Goal: Task Accomplishment & Management: Use online tool/utility

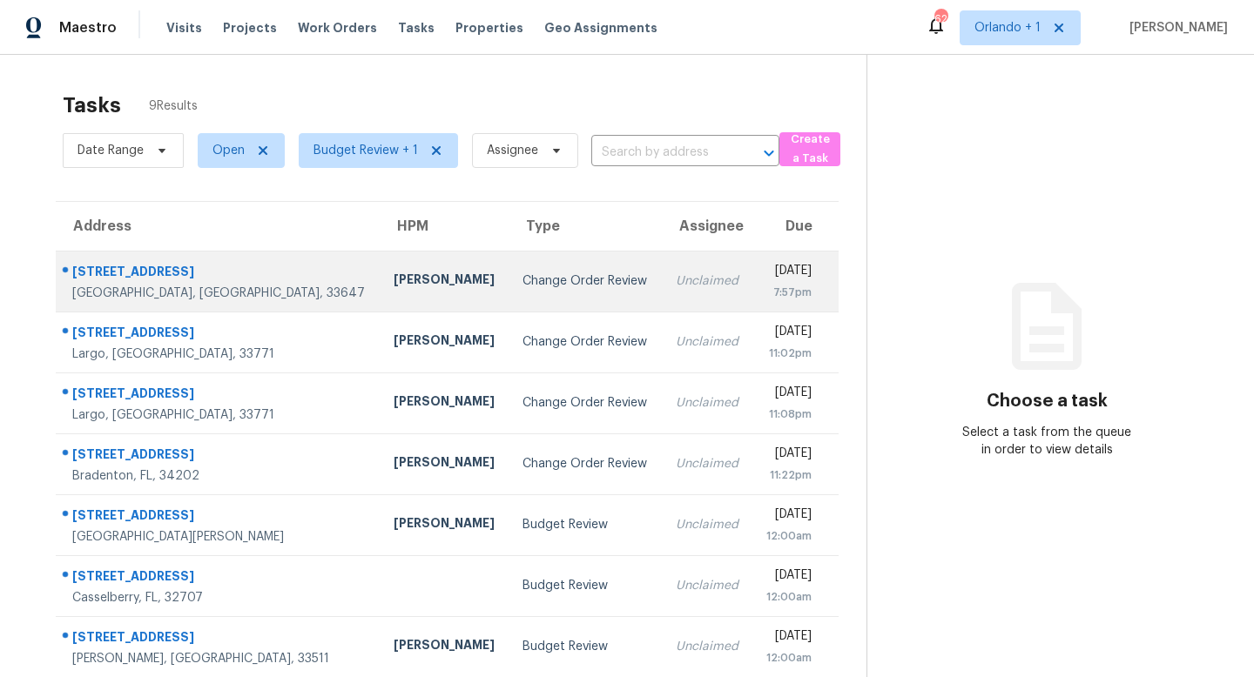
click at [522, 282] on div "Change Order Review" at bounding box center [584, 281] width 125 height 17
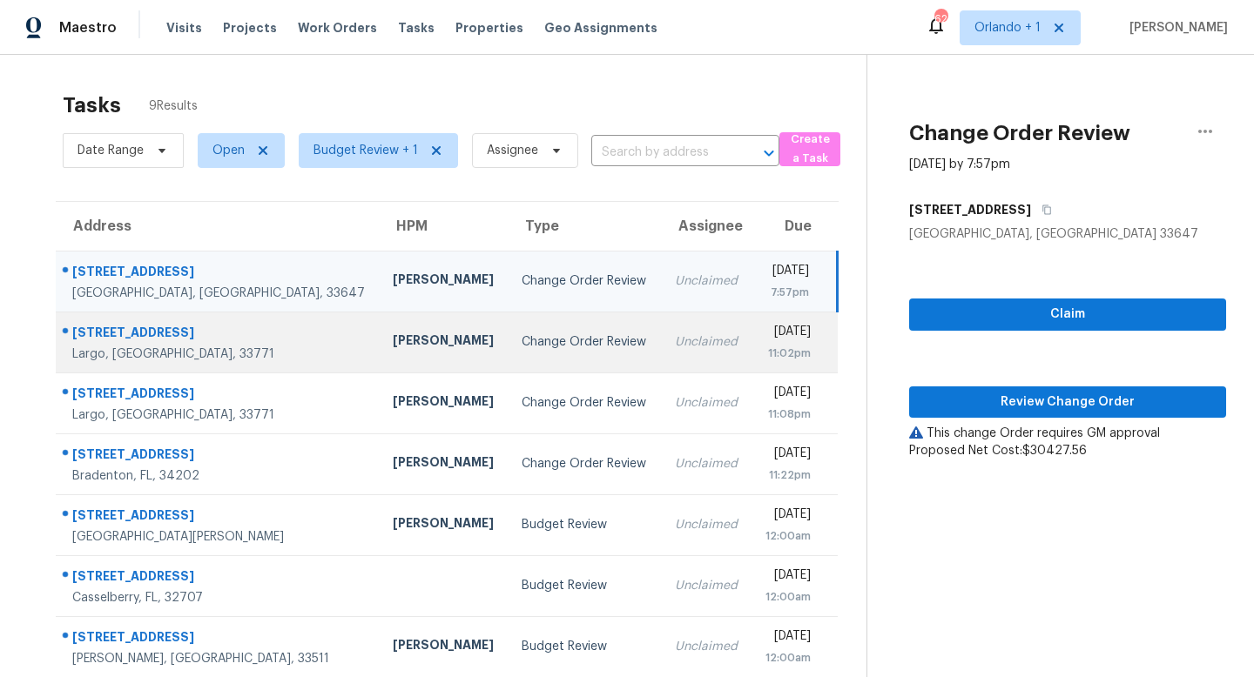
click at [522, 339] on div "Change Order Review" at bounding box center [584, 341] width 125 height 17
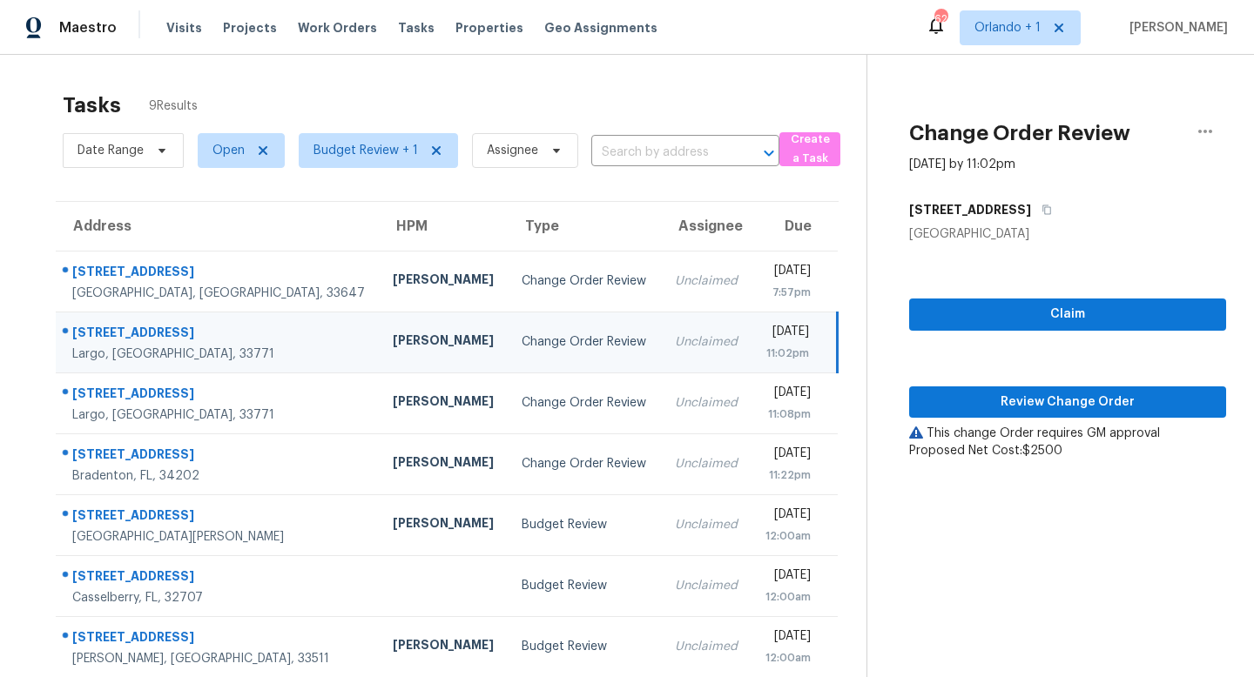
click at [522, 339] on div "Change Order Review" at bounding box center [584, 341] width 125 height 17
click at [1096, 400] on span "Review Change Order" at bounding box center [1067, 403] width 289 height 22
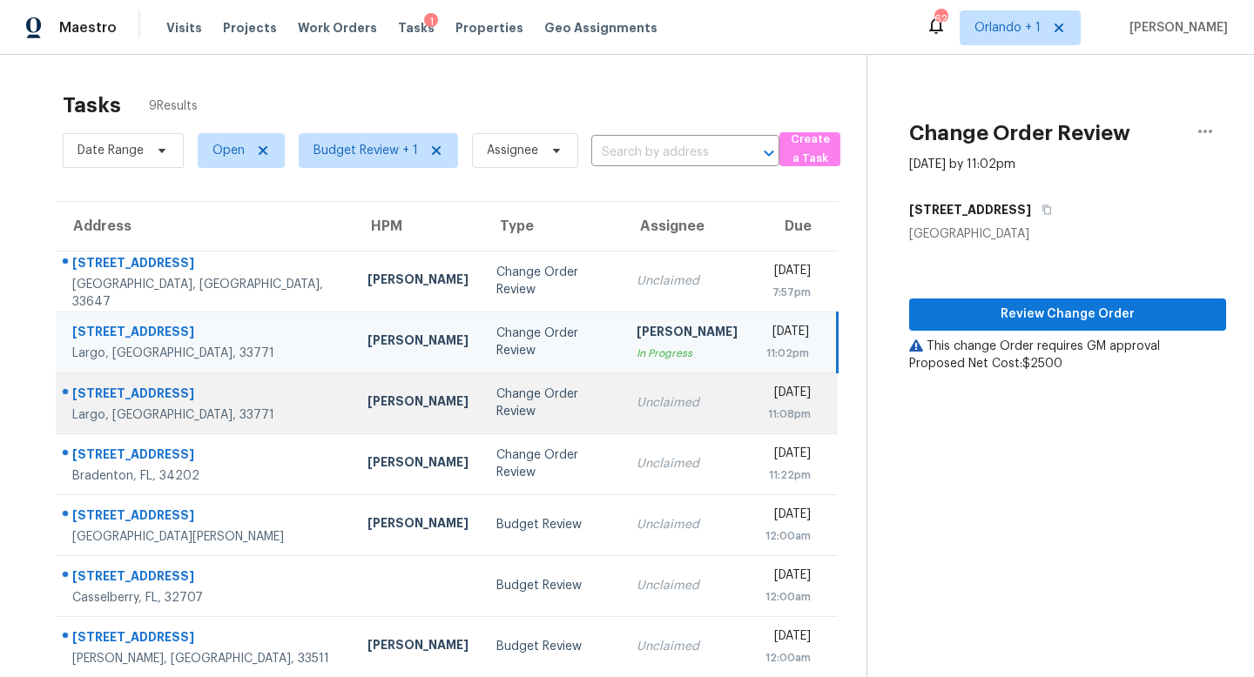
click at [528, 408] on div "Change Order Review" at bounding box center [552, 403] width 112 height 35
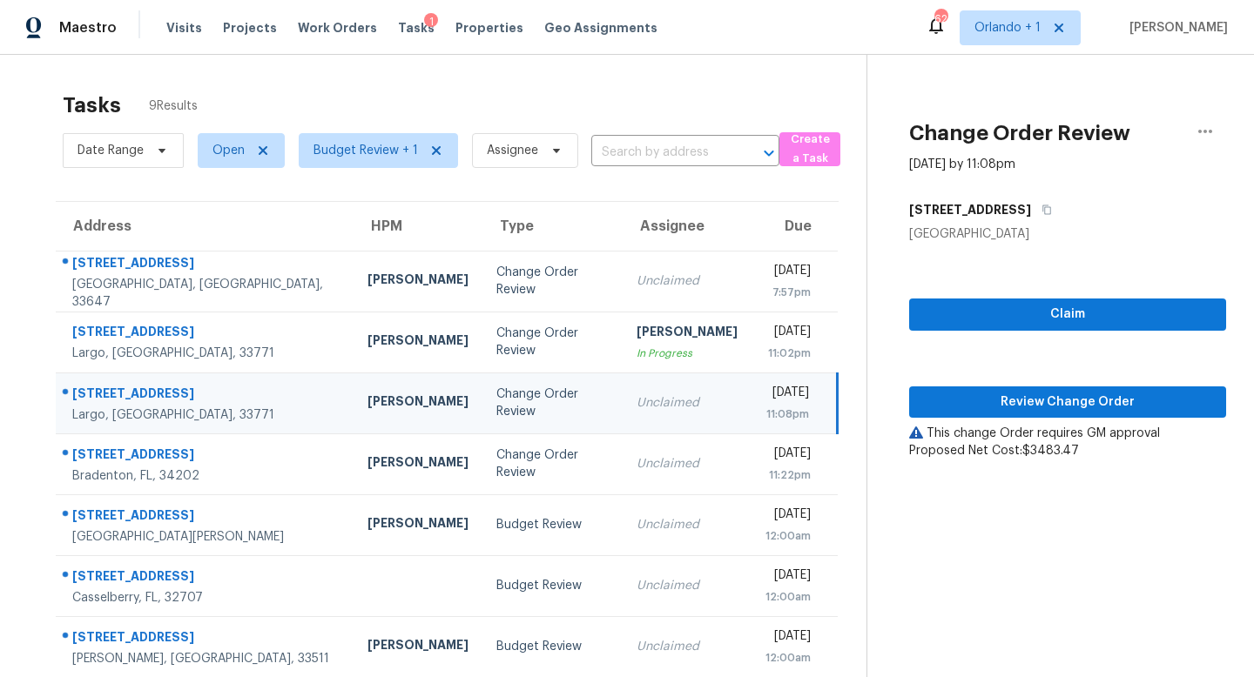
click at [528, 408] on div "Change Order Review" at bounding box center [552, 403] width 112 height 35
click at [1064, 406] on span "Review Change Order" at bounding box center [1067, 403] width 289 height 22
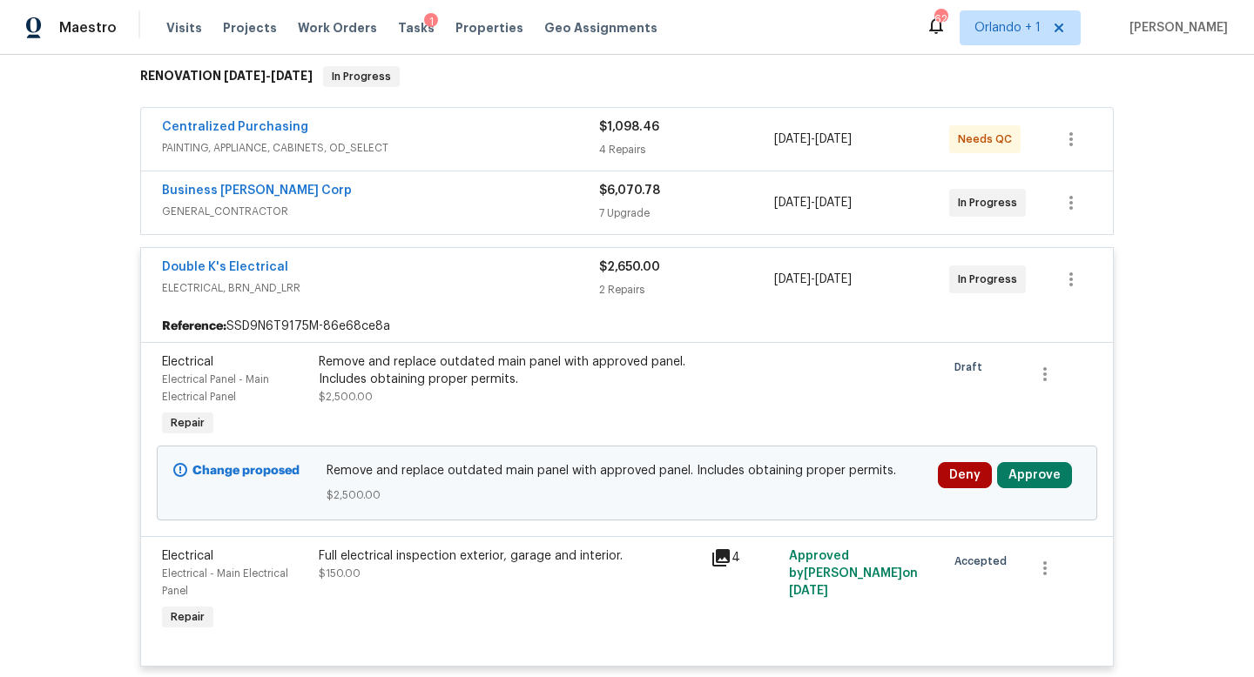
scroll to position [312, 0]
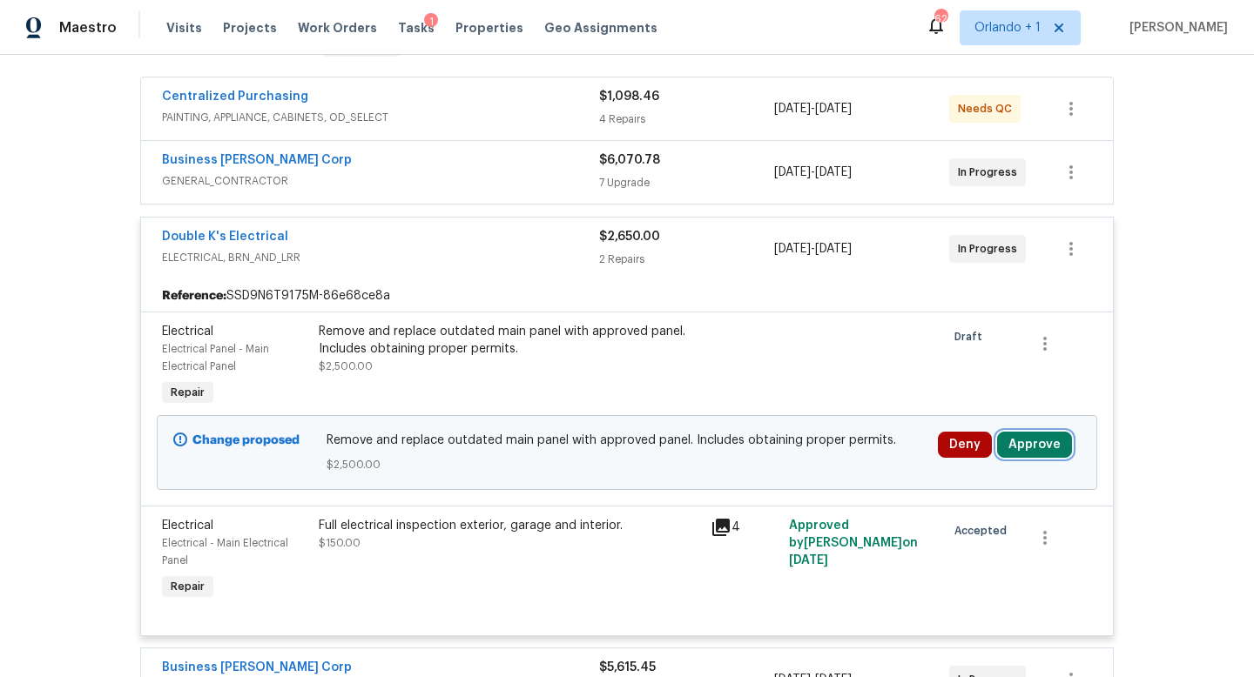
click at [1034, 443] on button "Approve" at bounding box center [1034, 445] width 75 height 26
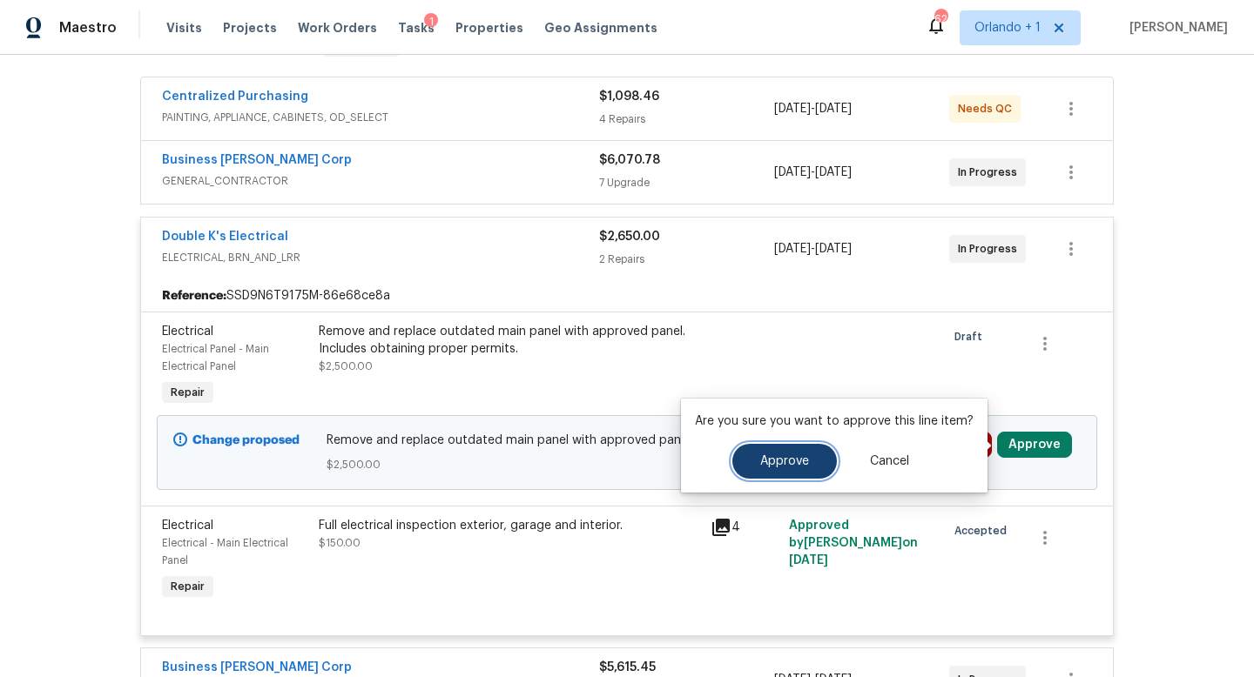
click at [794, 465] on span "Approve" at bounding box center [784, 461] width 49 height 13
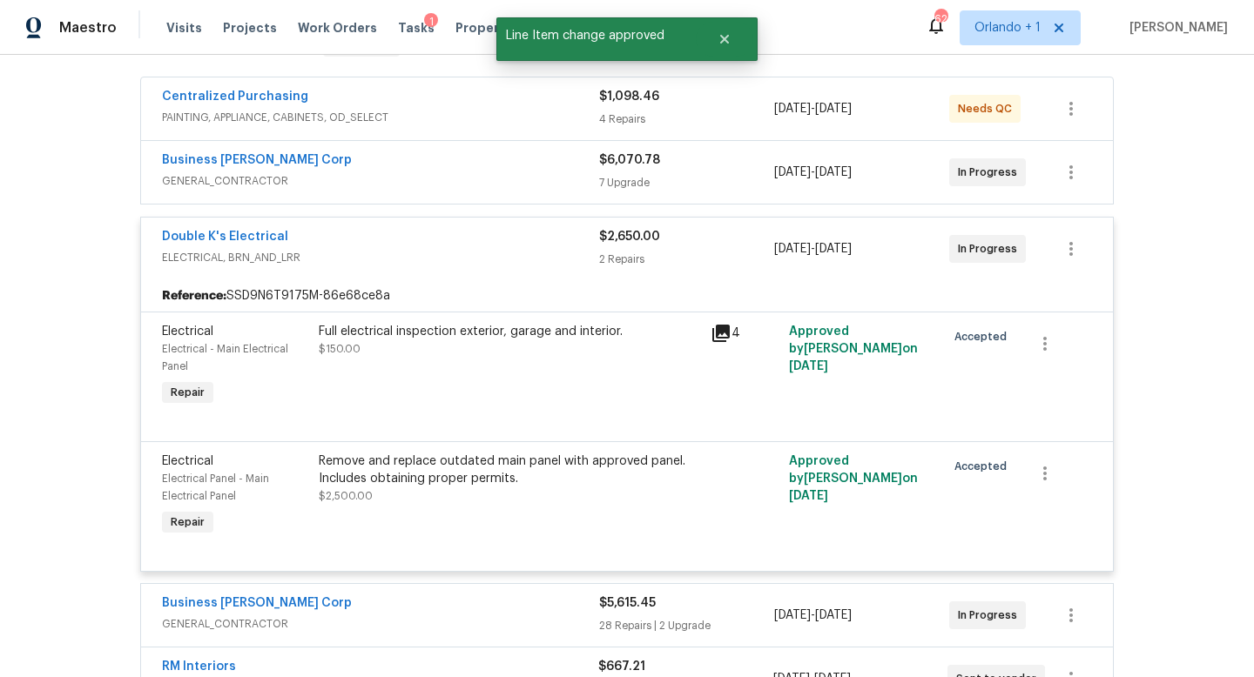
click at [504, 252] on span "ELECTRICAL, BRN_AND_LRR" at bounding box center [380, 257] width 437 height 17
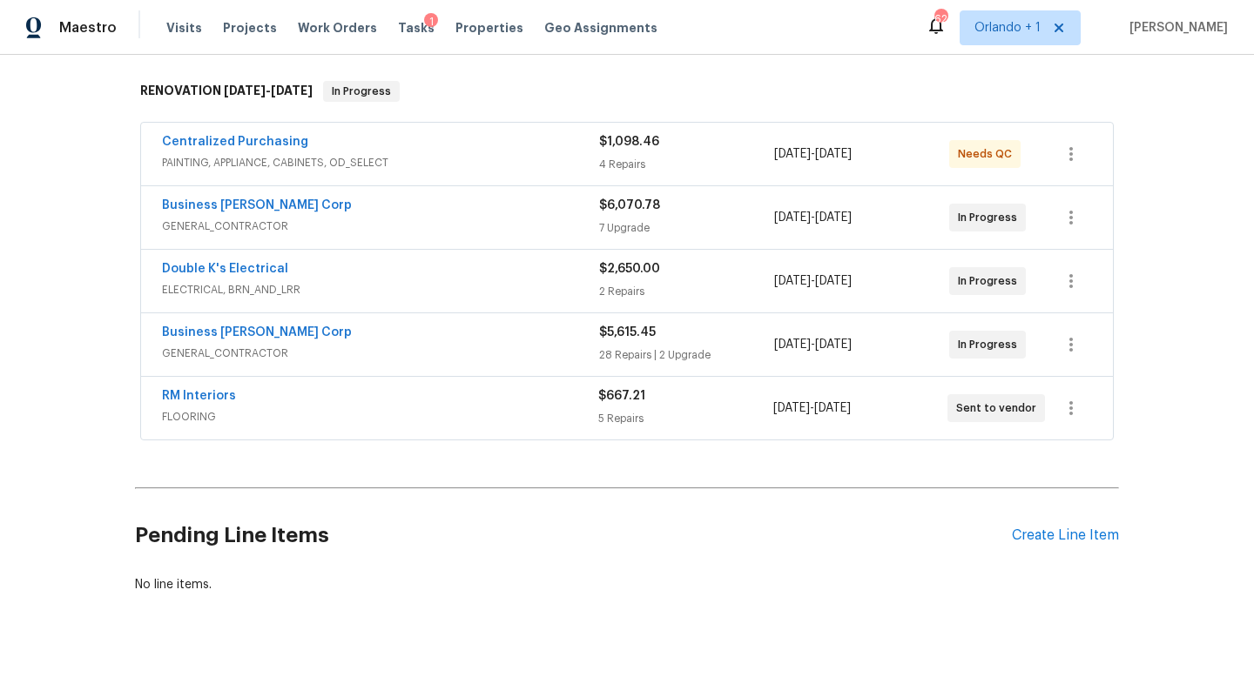
scroll to position [301, 0]
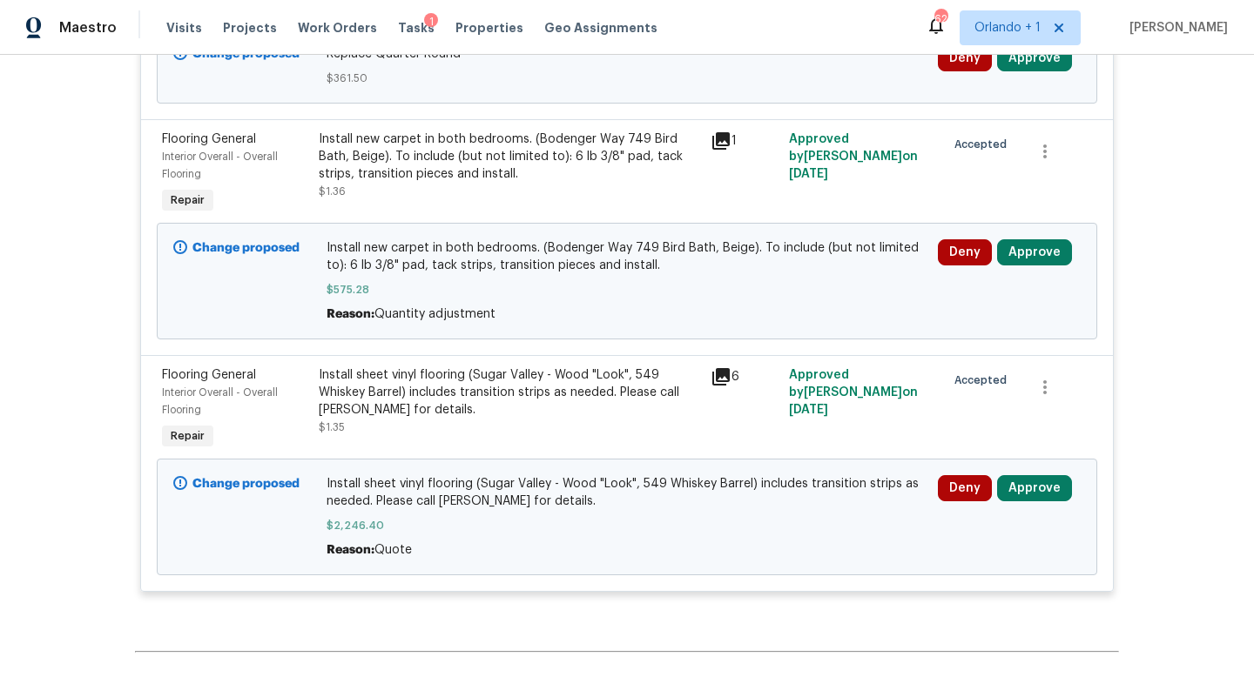
scroll to position [1390, 0]
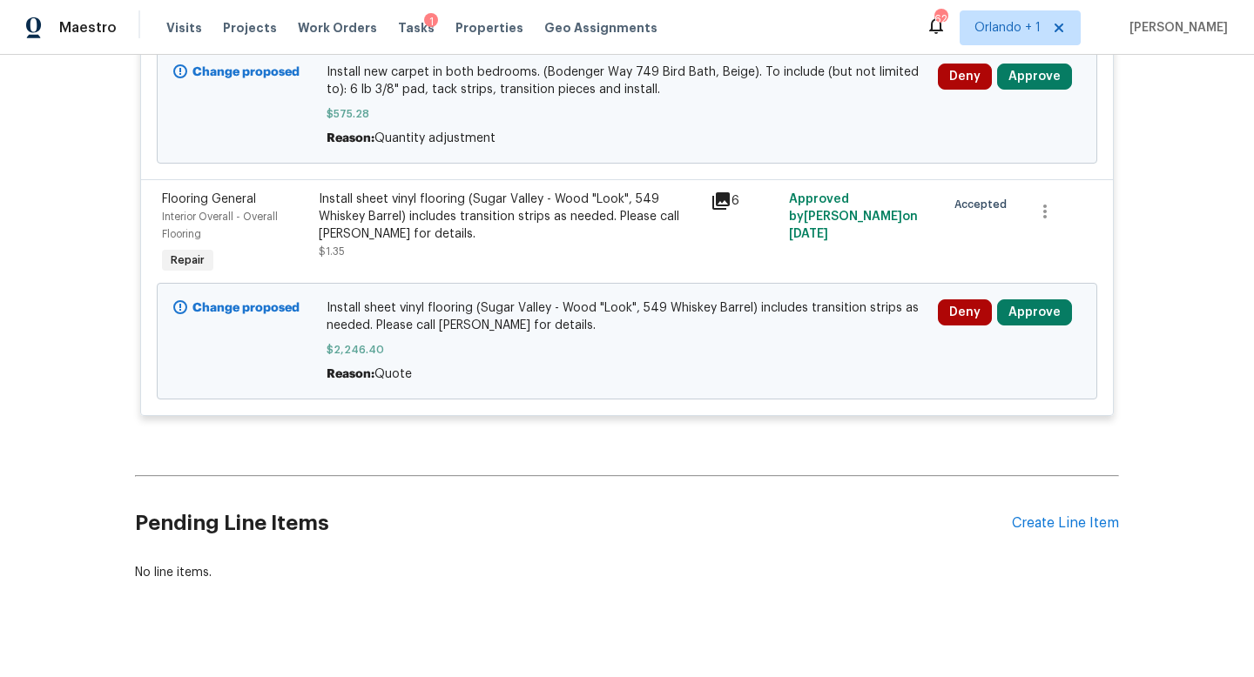
click at [724, 202] on icon at bounding box center [720, 200] width 17 height 17
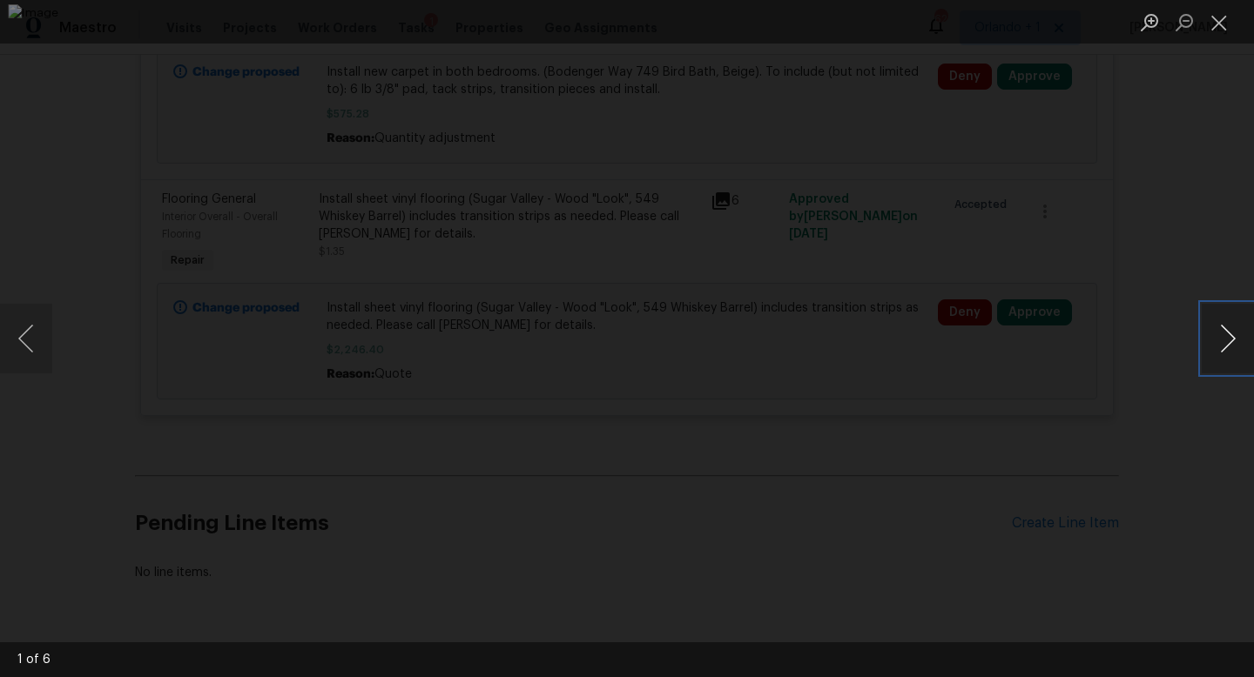
click at [1230, 348] on button "Next image" at bounding box center [1228, 339] width 52 height 70
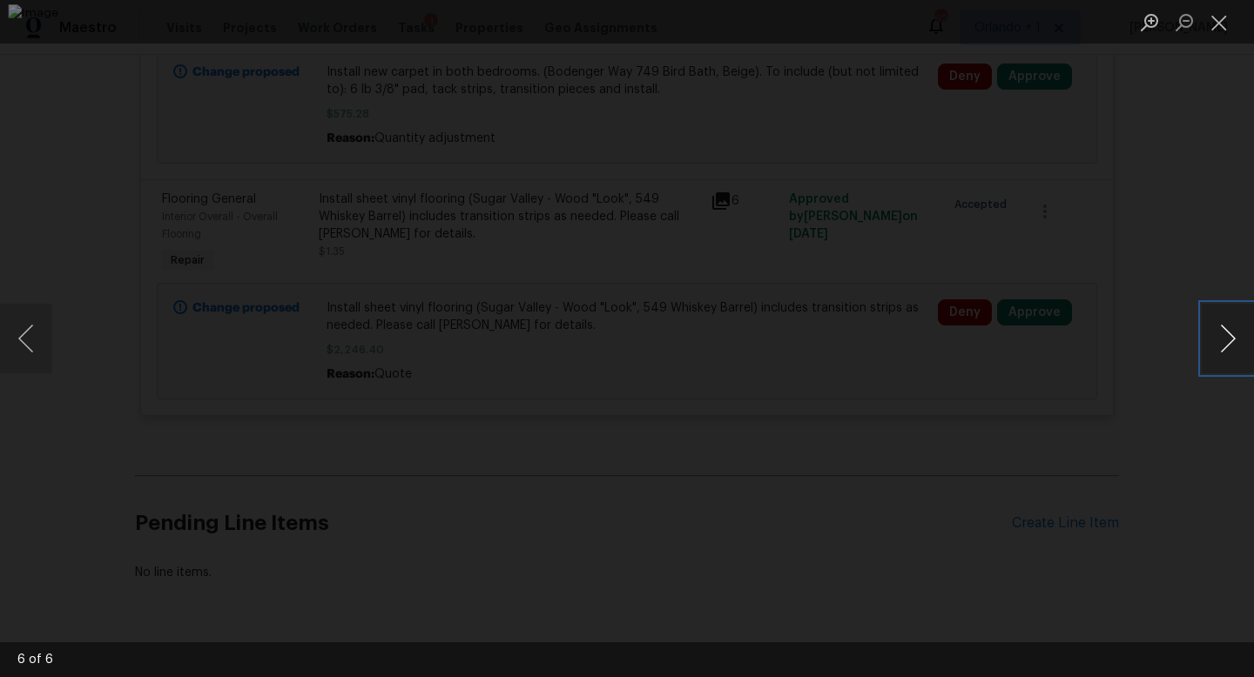
click at [1230, 348] on button "Next image" at bounding box center [1228, 339] width 52 height 70
click at [1218, 241] on div "Lightbox" at bounding box center [627, 338] width 1254 height 677
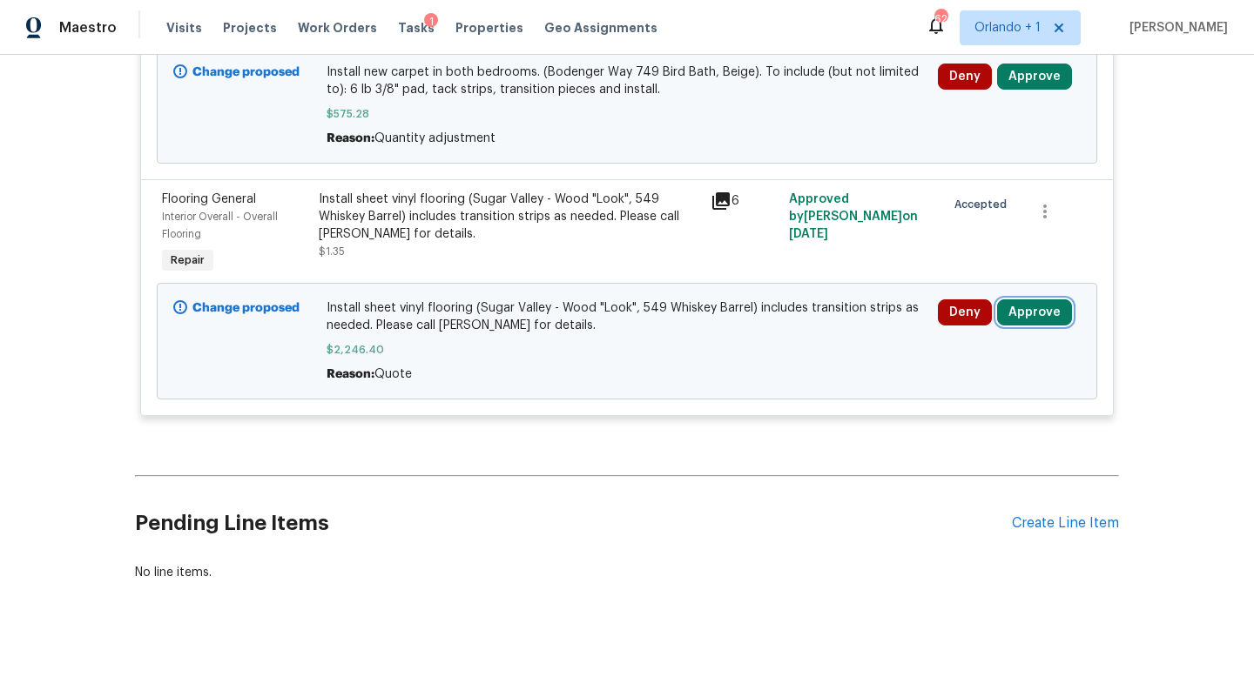
click at [1019, 320] on button "Approve" at bounding box center [1034, 313] width 75 height 26
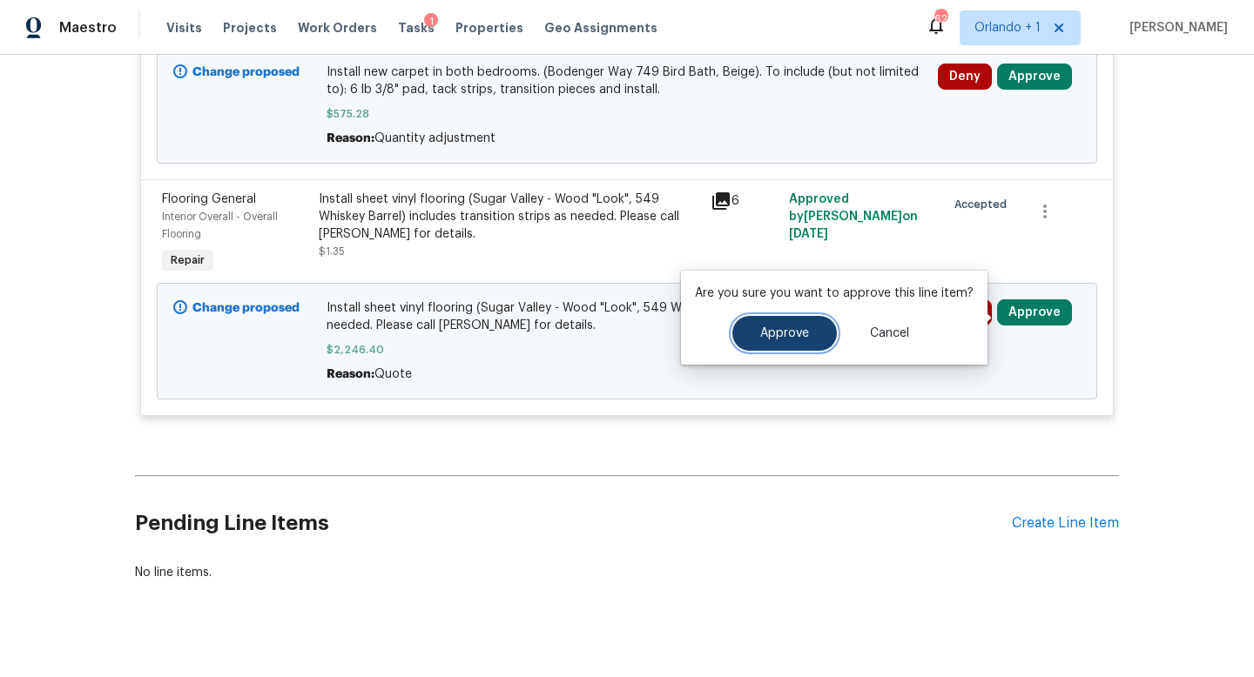
click at [798, 332] on span "Approve" at bounding box center [784, 333] width 49 height 13
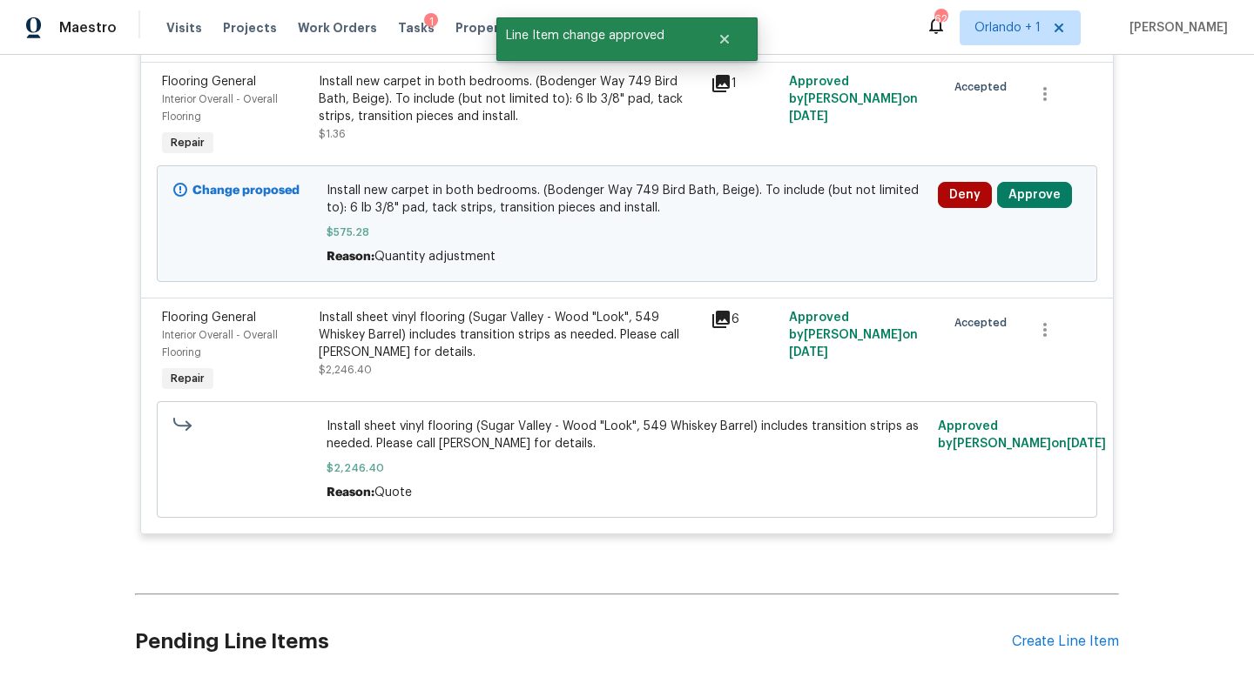
scroll to position [1242, 0]
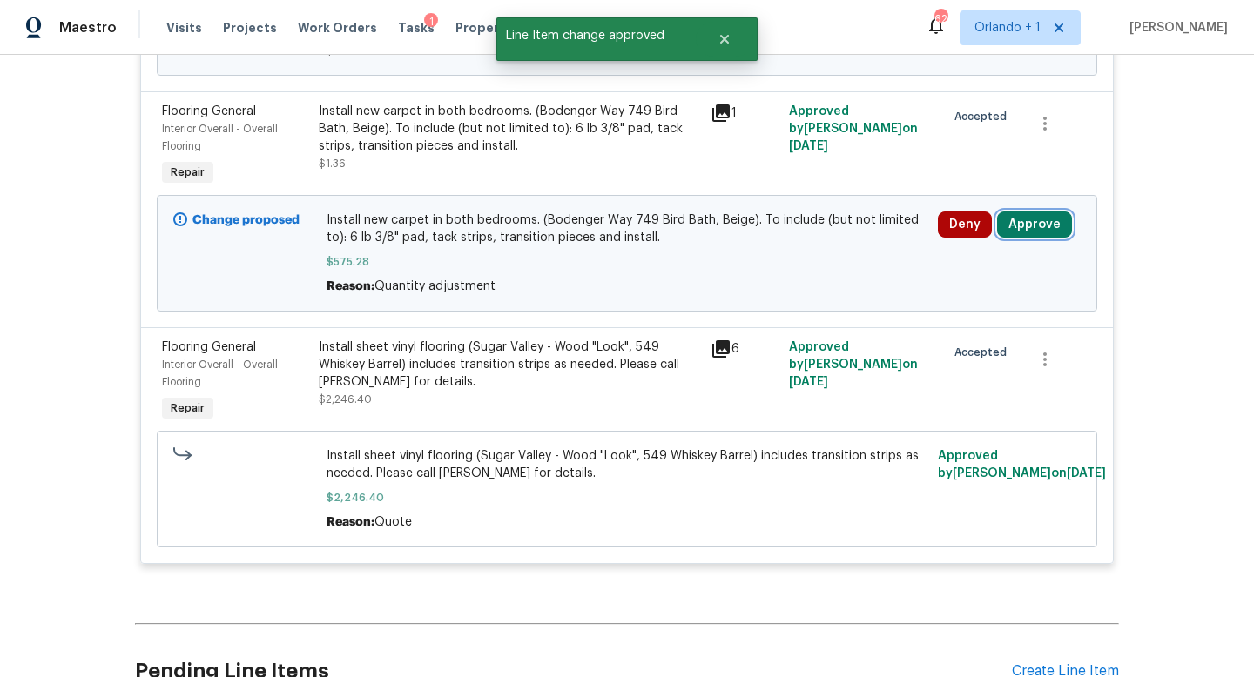
click at [1031, 232] on button "Approve" at bounding box center [1034, 225] width 75 height 26
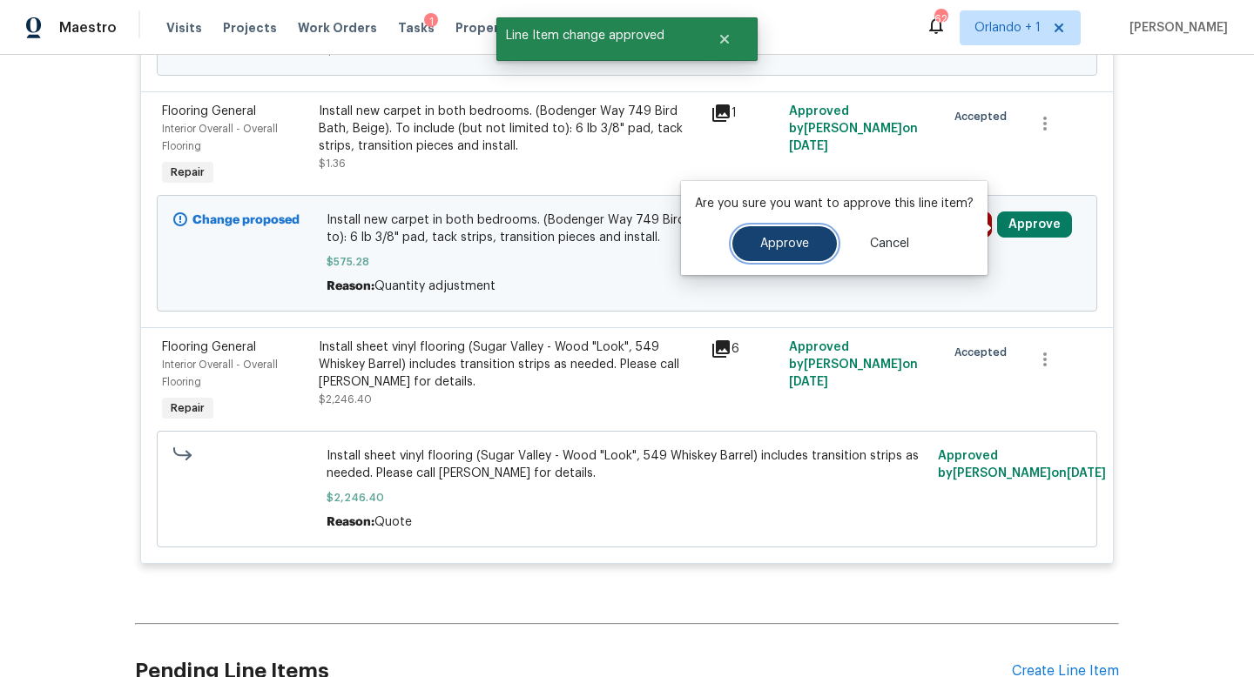
click at [784, 234] on button "Approve" at bounding box center [784, 243] width 104 height 35
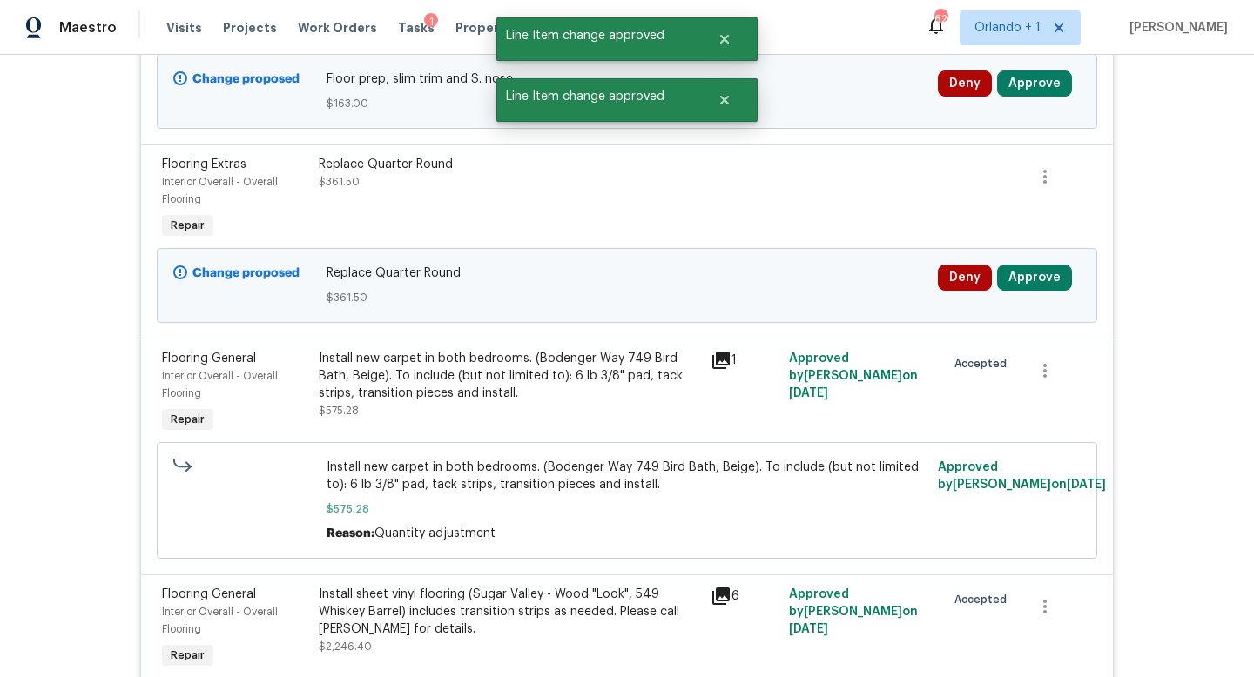
scroll to position [987, 0]
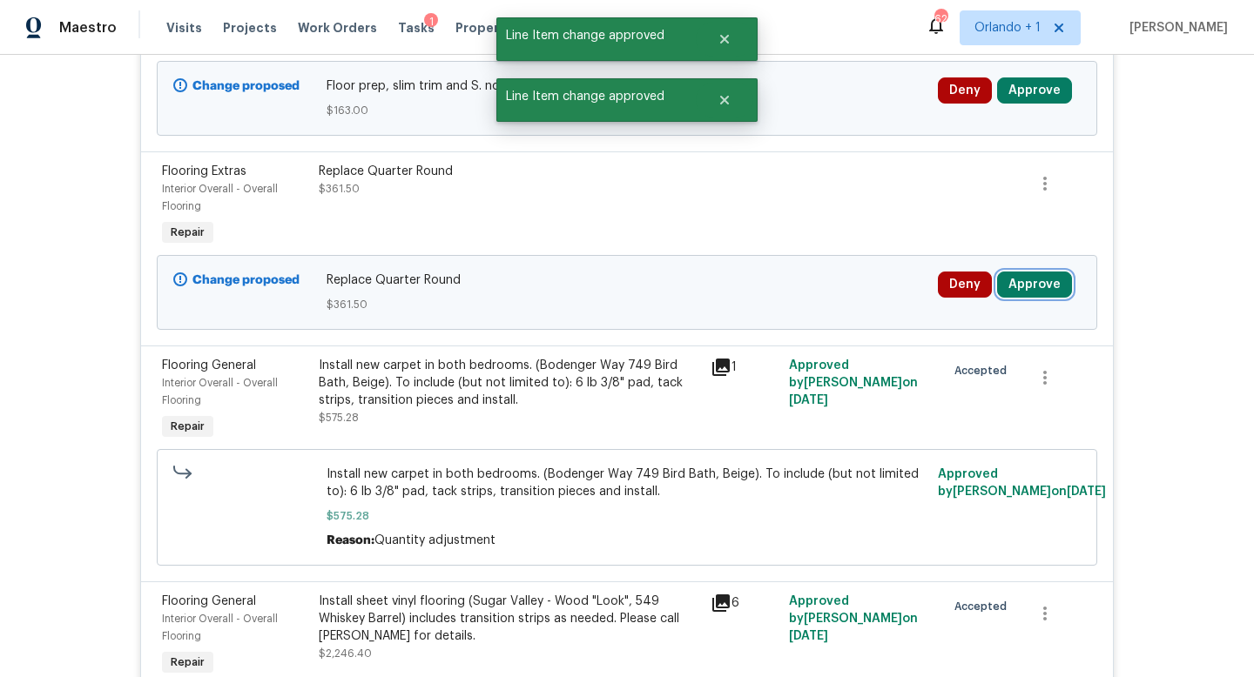
click at [1032, 282] on button "Approve" at bounding box center [1034, 285] width 75 height 26
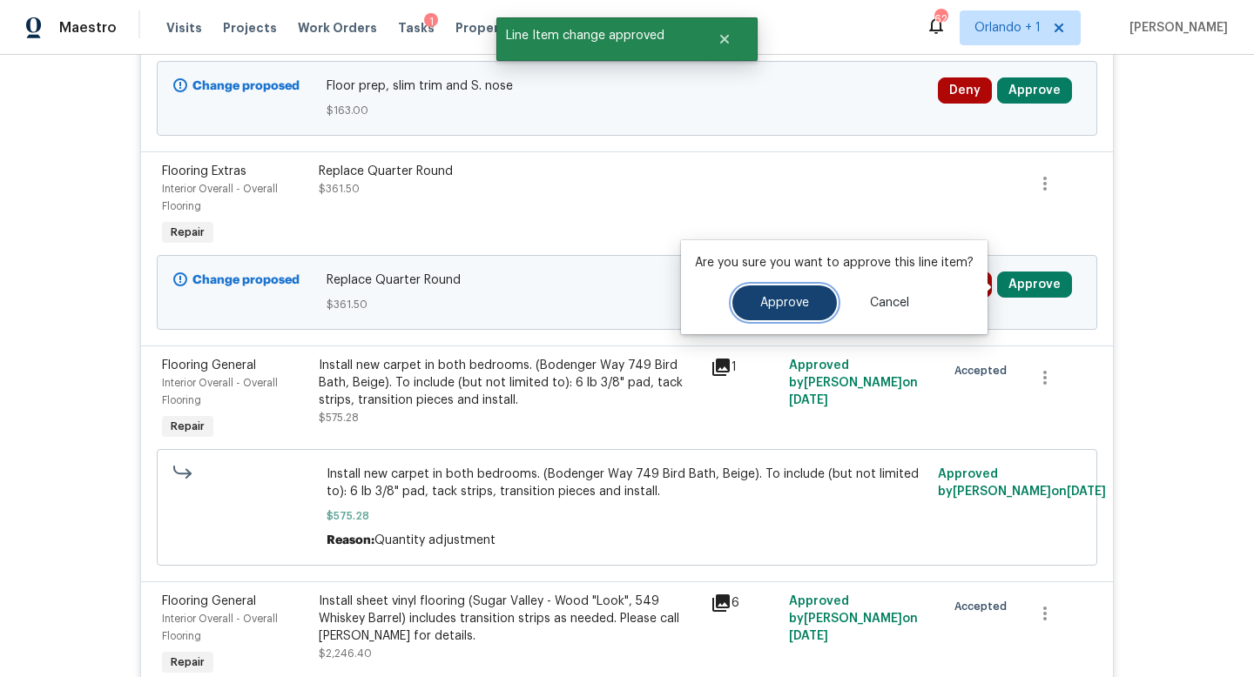
click at [784, 297] on span "Approve" at bounding box center [784, 303] width 49 height 13
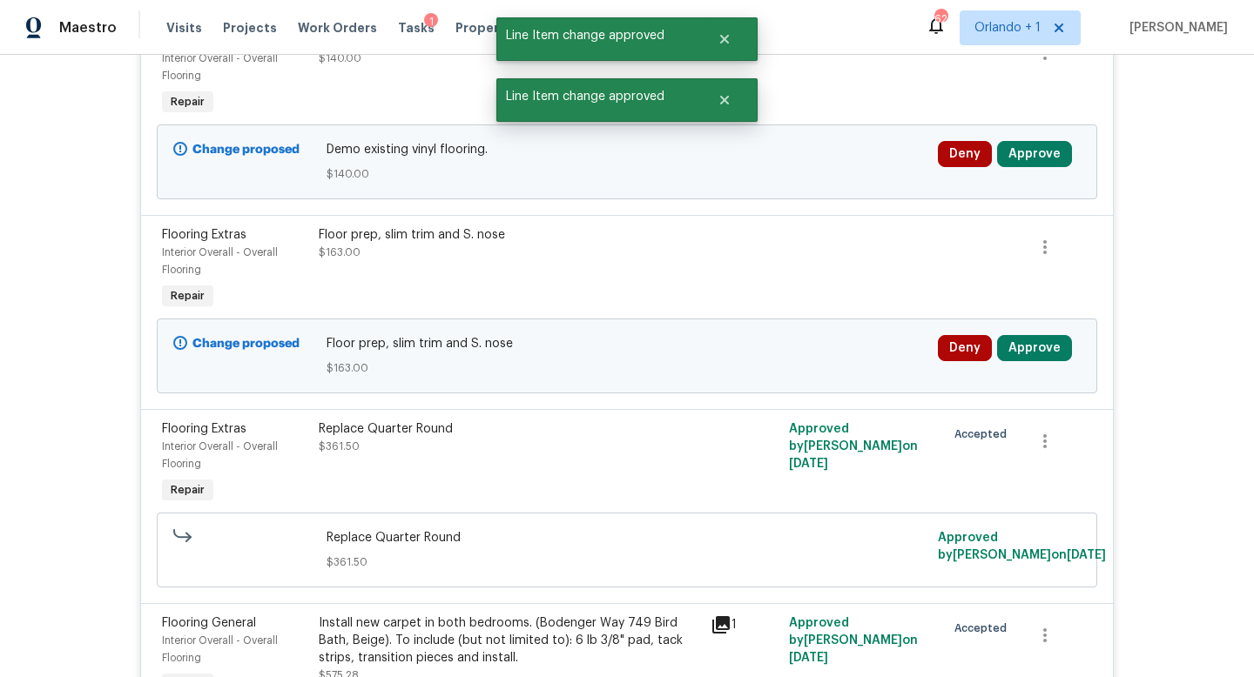
scroll to position [714, 0]
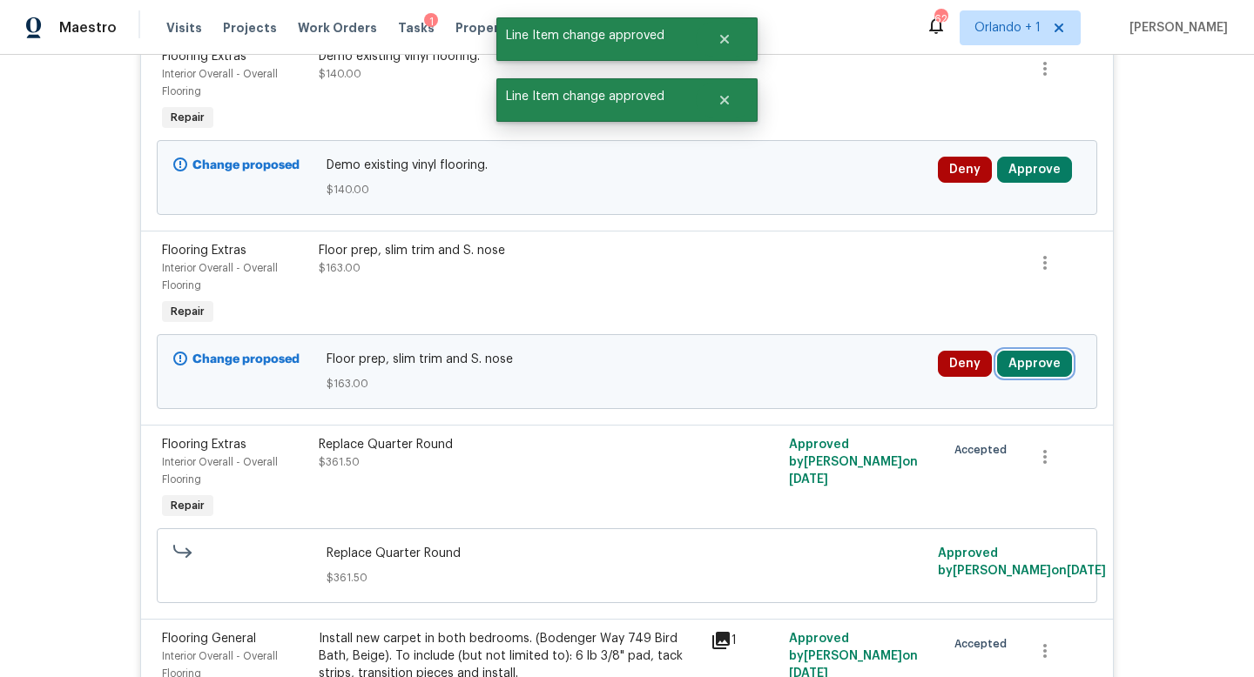
click at [1029, 365] on button "Approve" at bounding box center [1034, 364] width 75 height 26
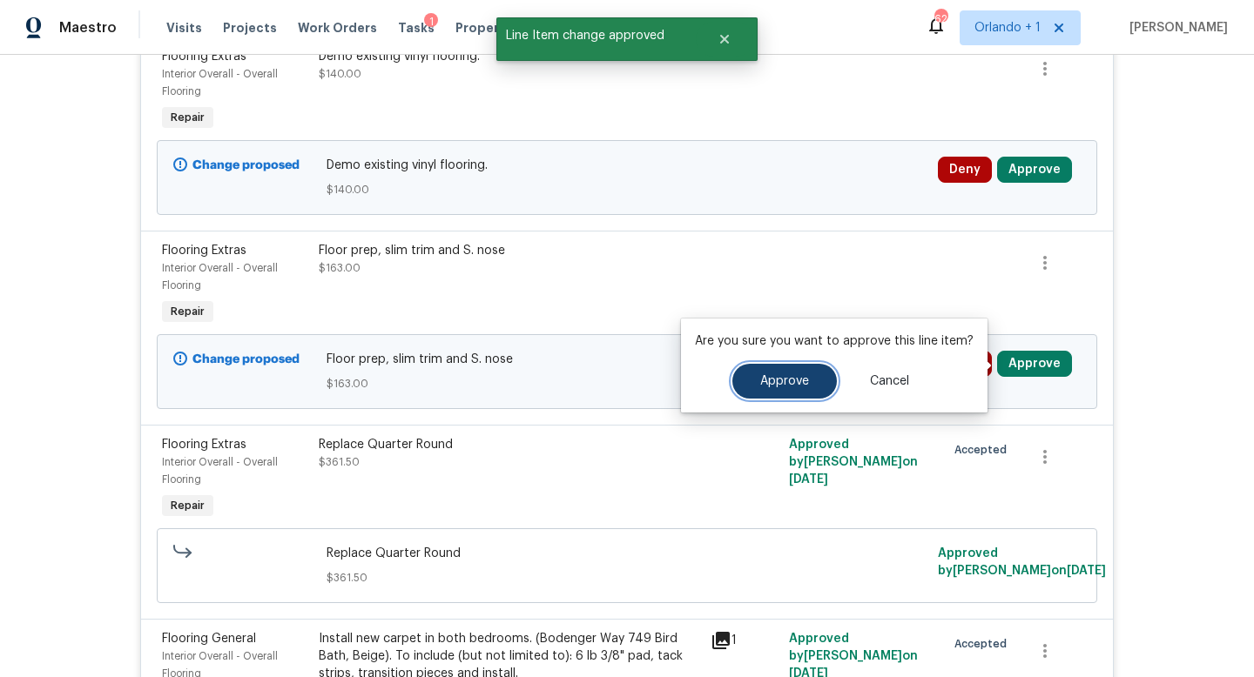
click at [775, 376] on span "Approve" at bounding box center [784, 381] width 49 height 13
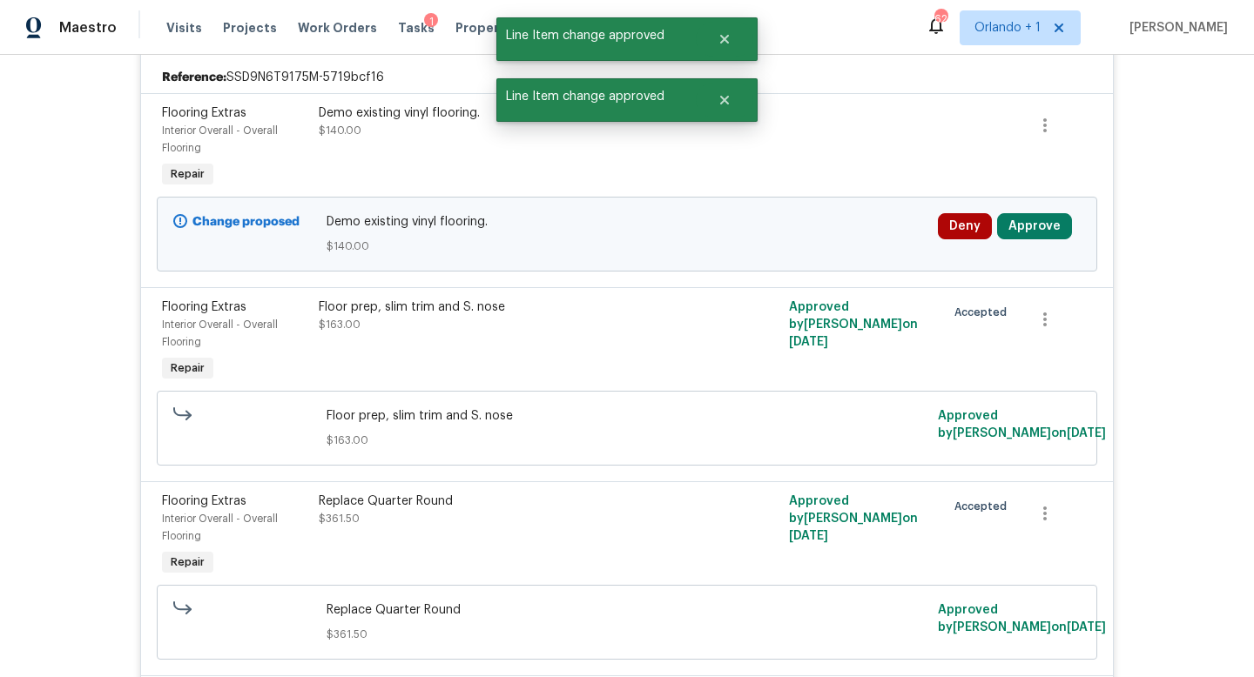
scroll to position [495, 0]
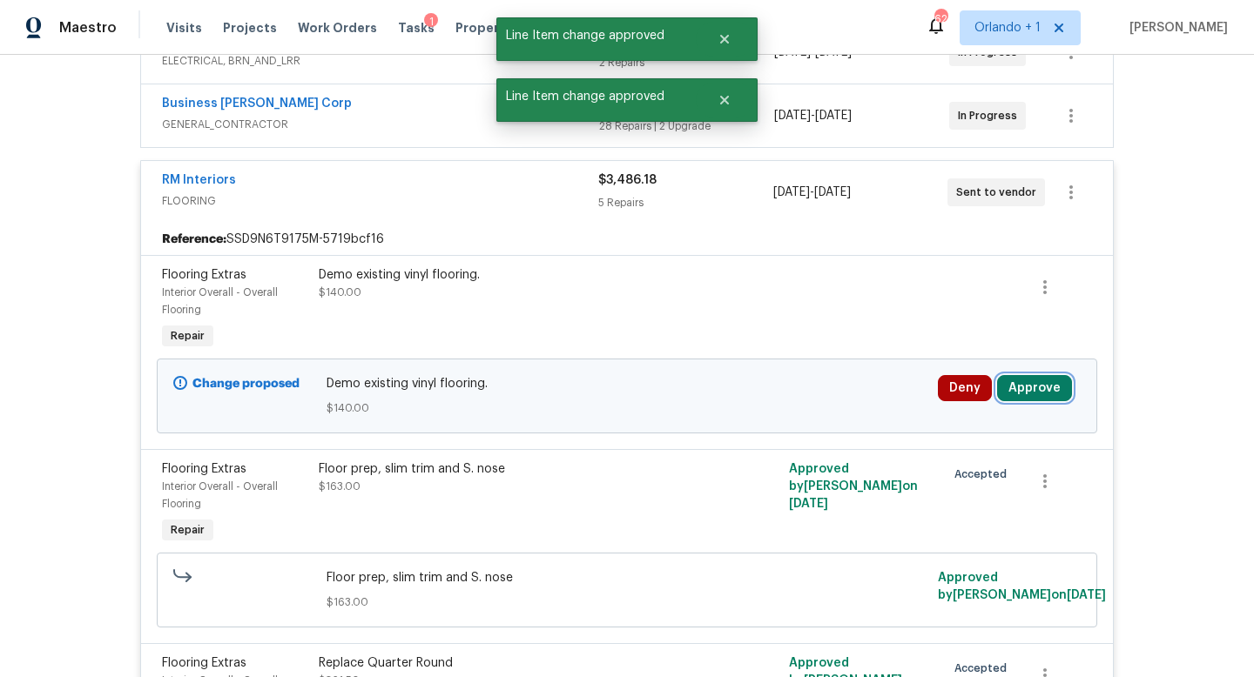
click at [1035, 384] on button "Approve" at bounding box center [1034, 388] width 75 height 26
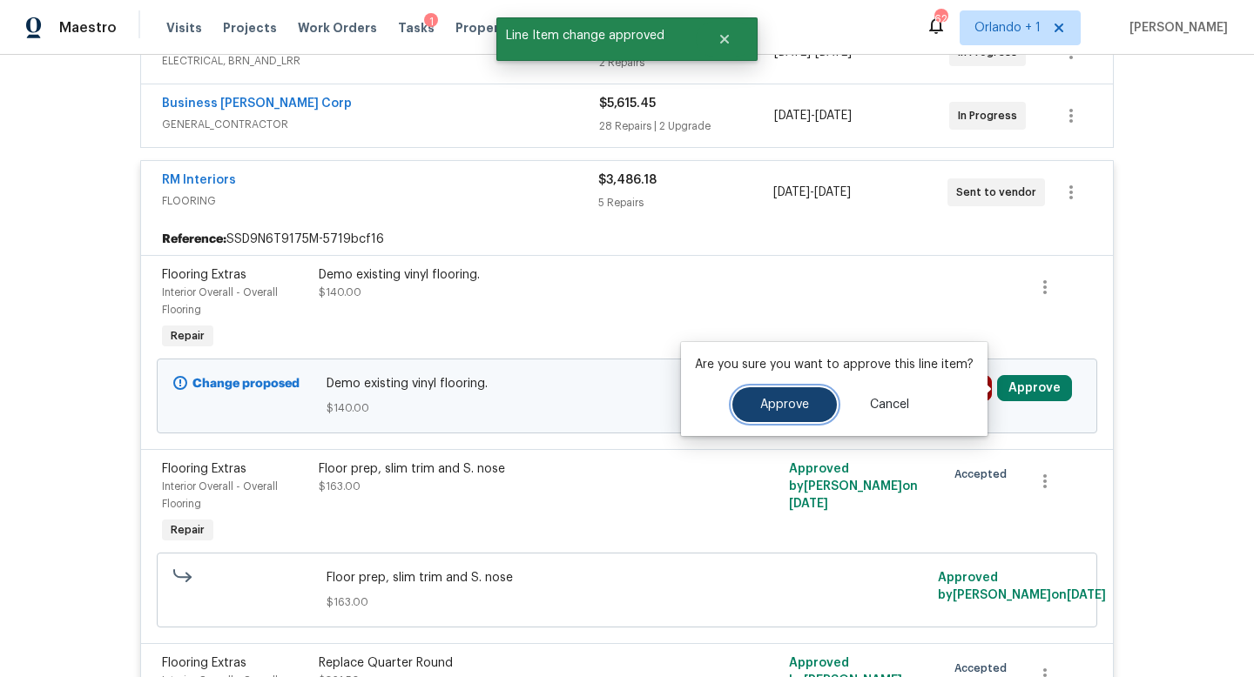
click at [782, 401] on span "Approve" at bounding box center [784, 405] width 49 height 13
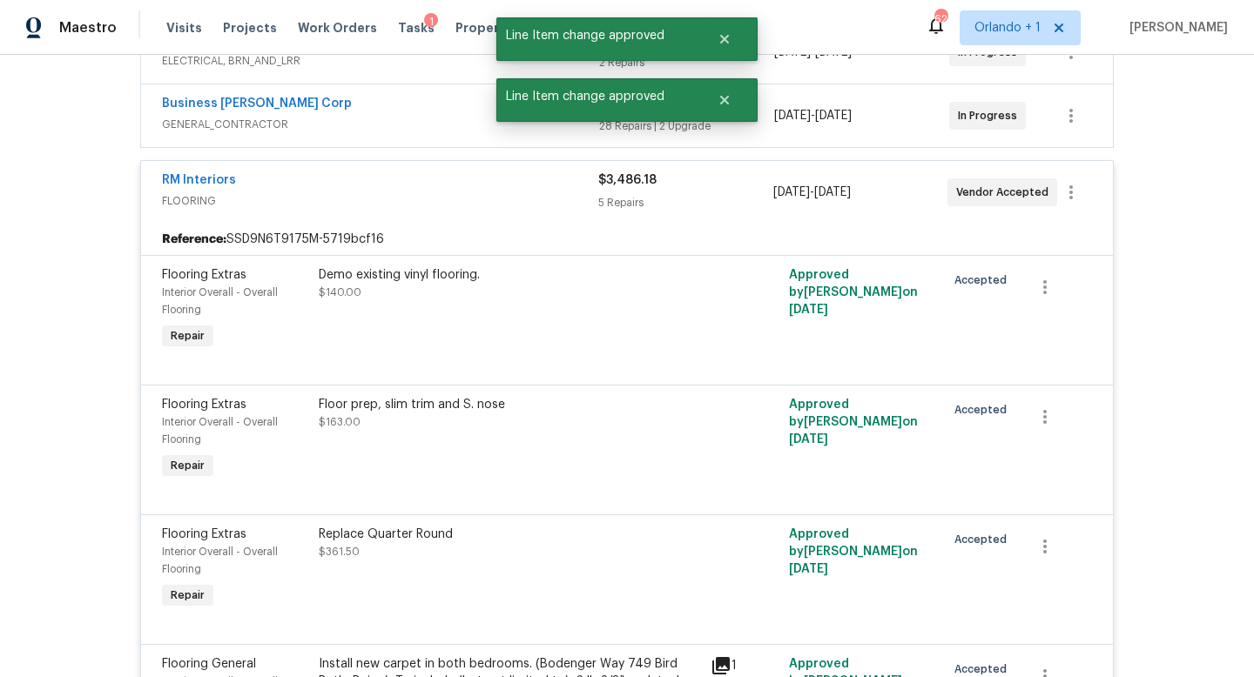
click at [531, 193] on span "FLOORING" at bounding box center [380, 200] width 436 height 17
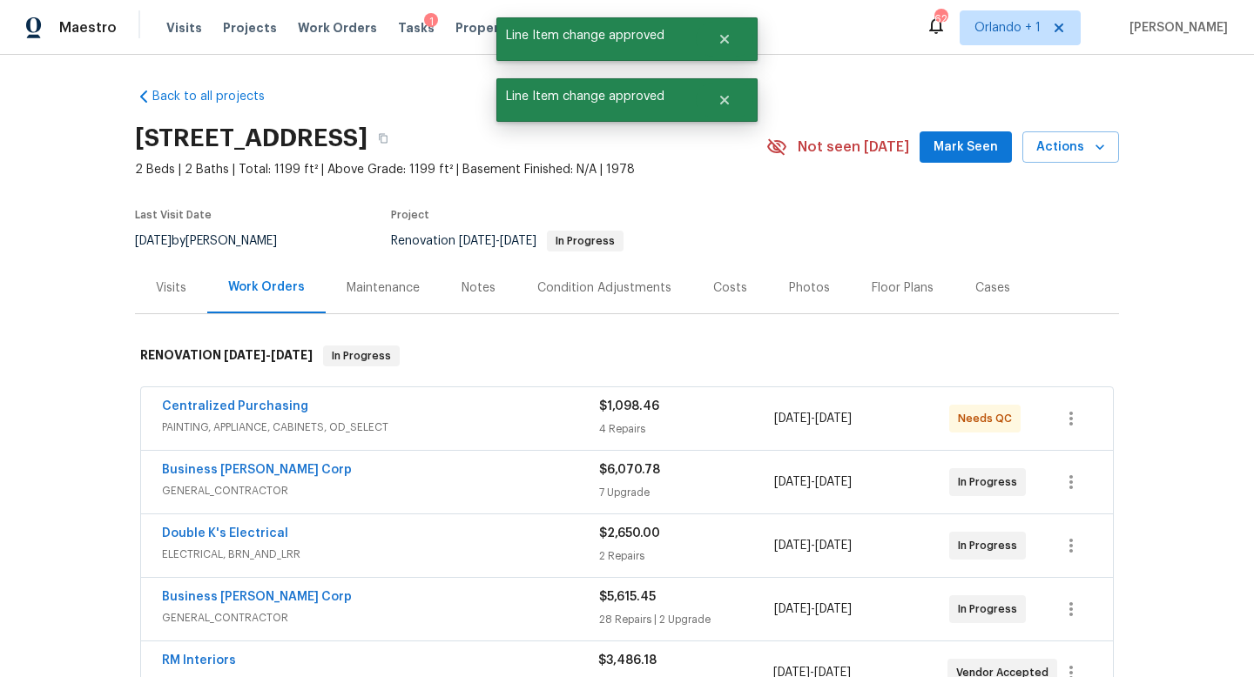
scroll to position [5, 0]
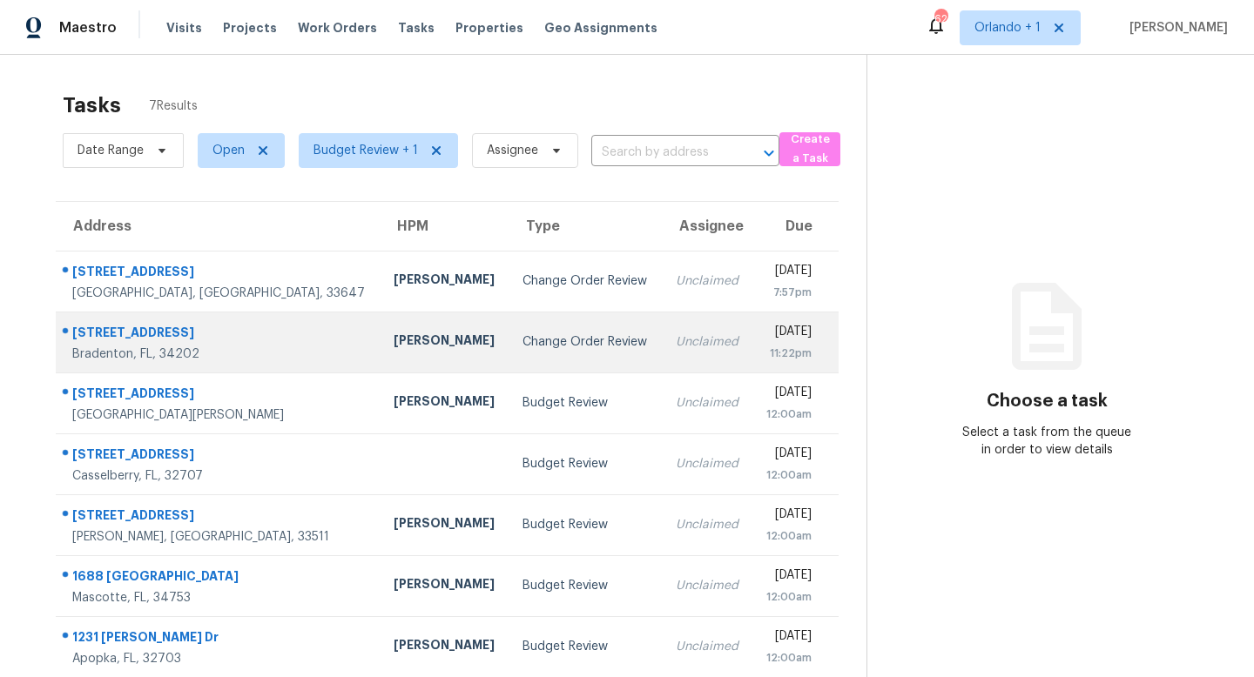
click at [531, 337] on div "Change Order Review" at bounding box center [584, 341] width 125 height 17
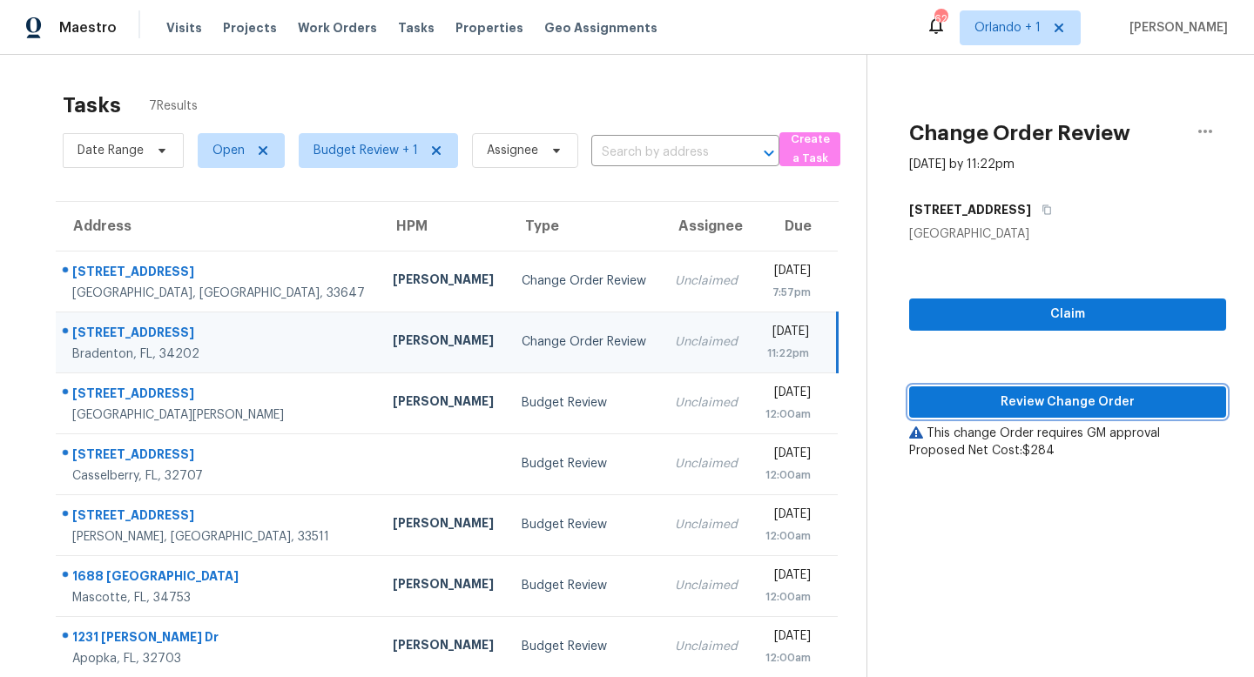
click at [1057, 400] on span "Review Change Order" at bounding box center [1067, 403] width 289 height 22
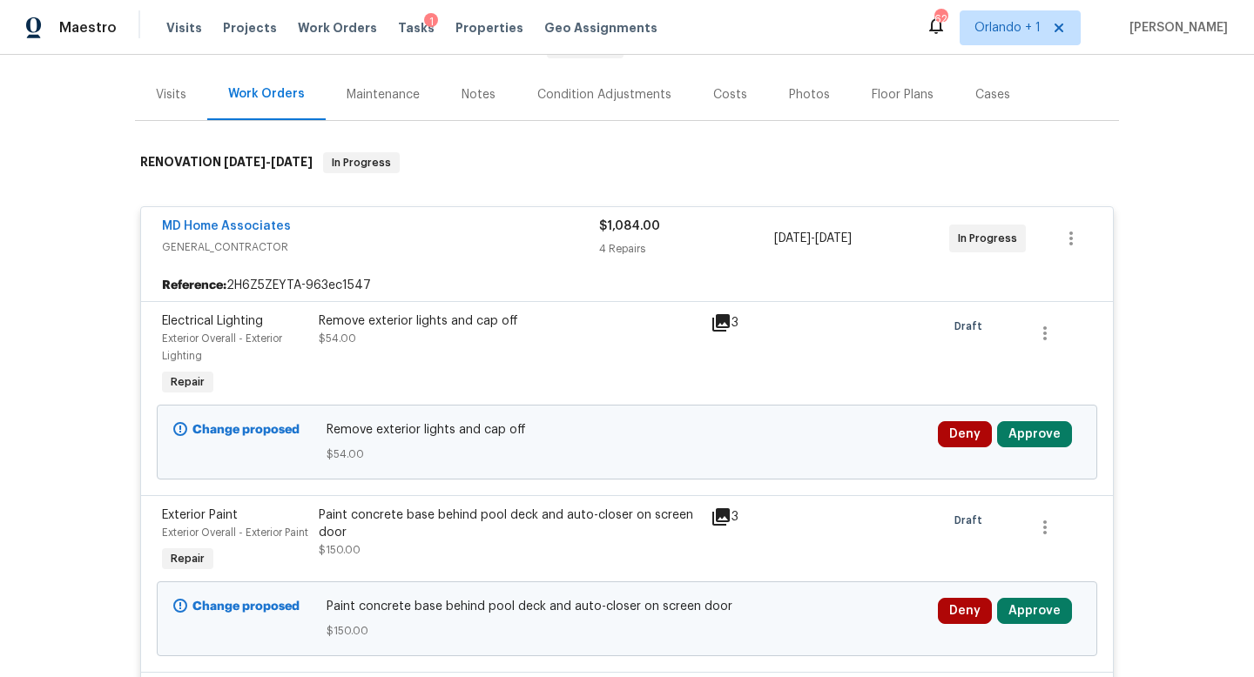
scroll to position [258, 0]
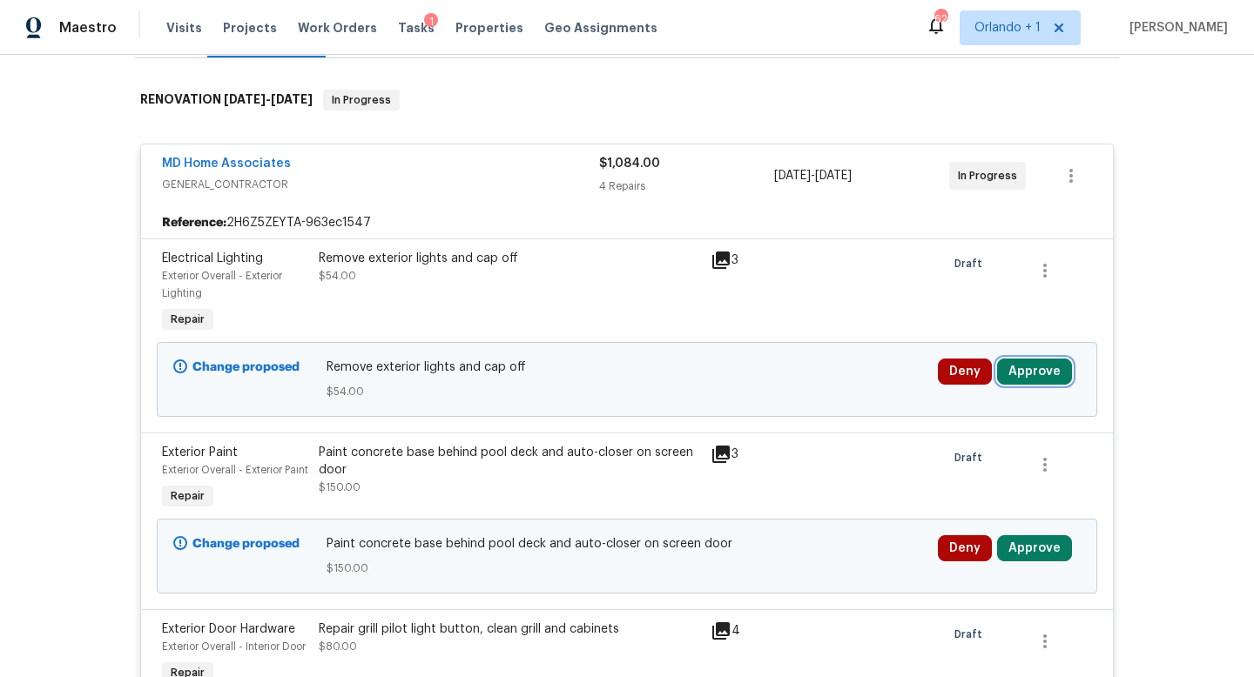
click at [1033, 380] on button "Approve" at bounding box center [1034, 372] width 75 height 26
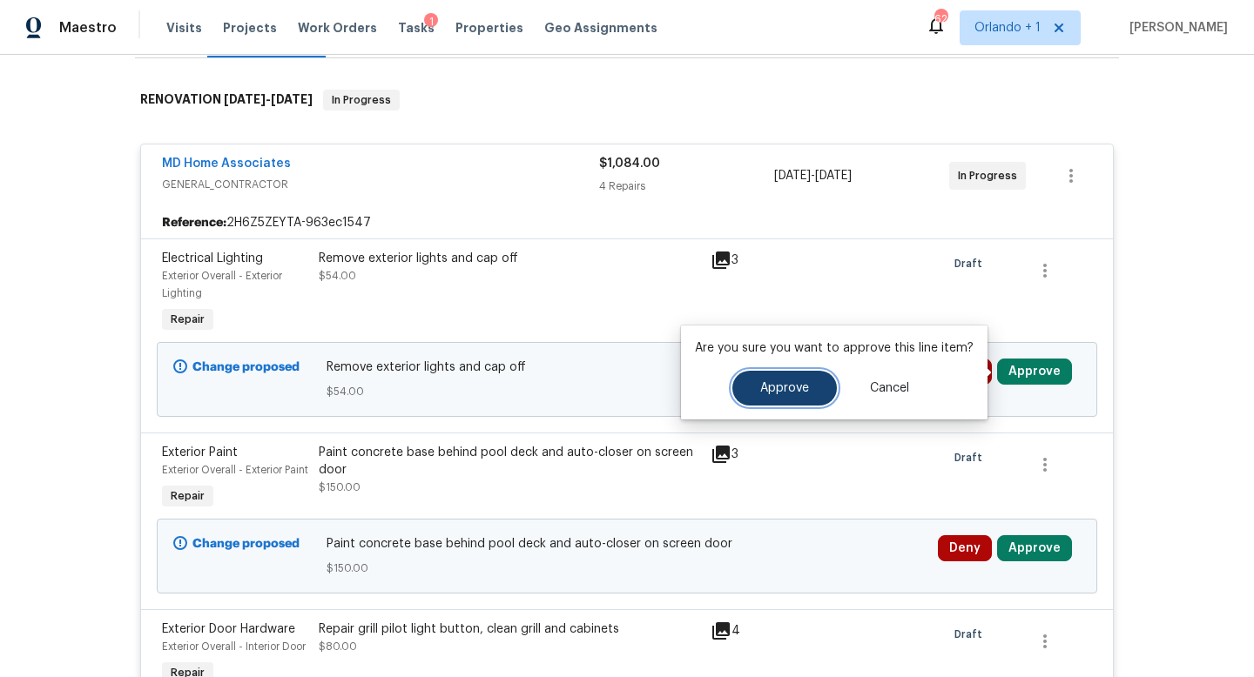
click at [771, 394] on span "Approve" at bounding box center [784, 388] width 49 height 13
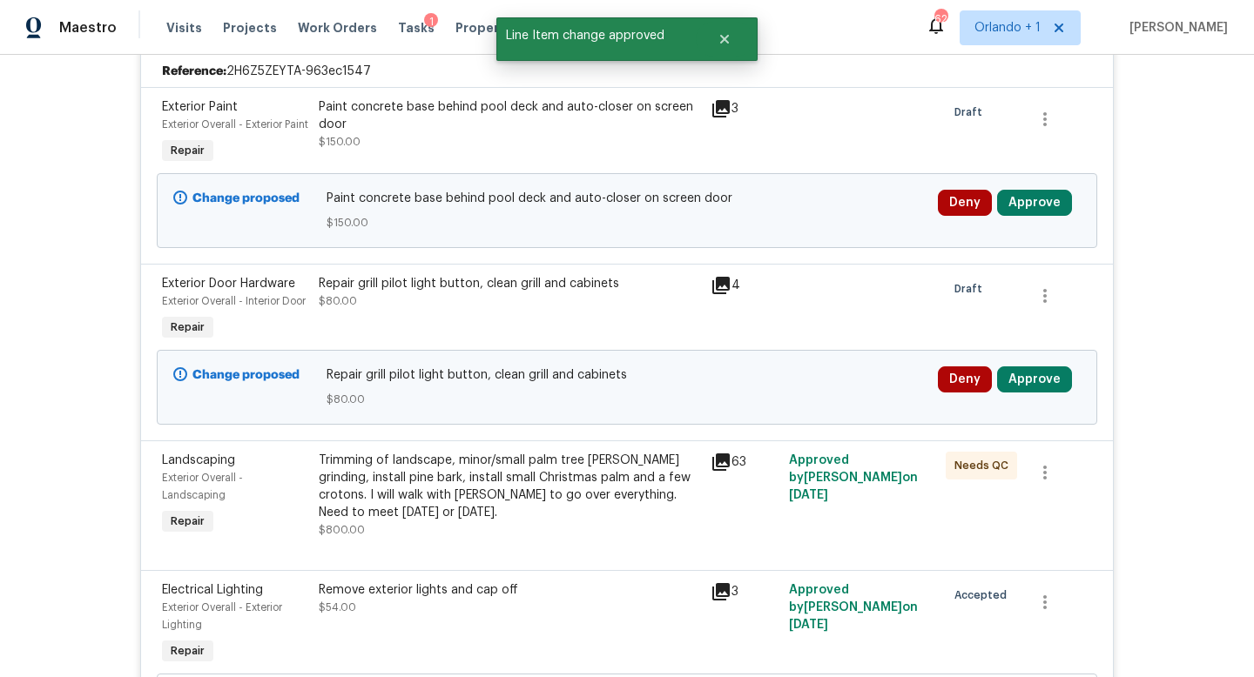
scroll to position [449, 0]
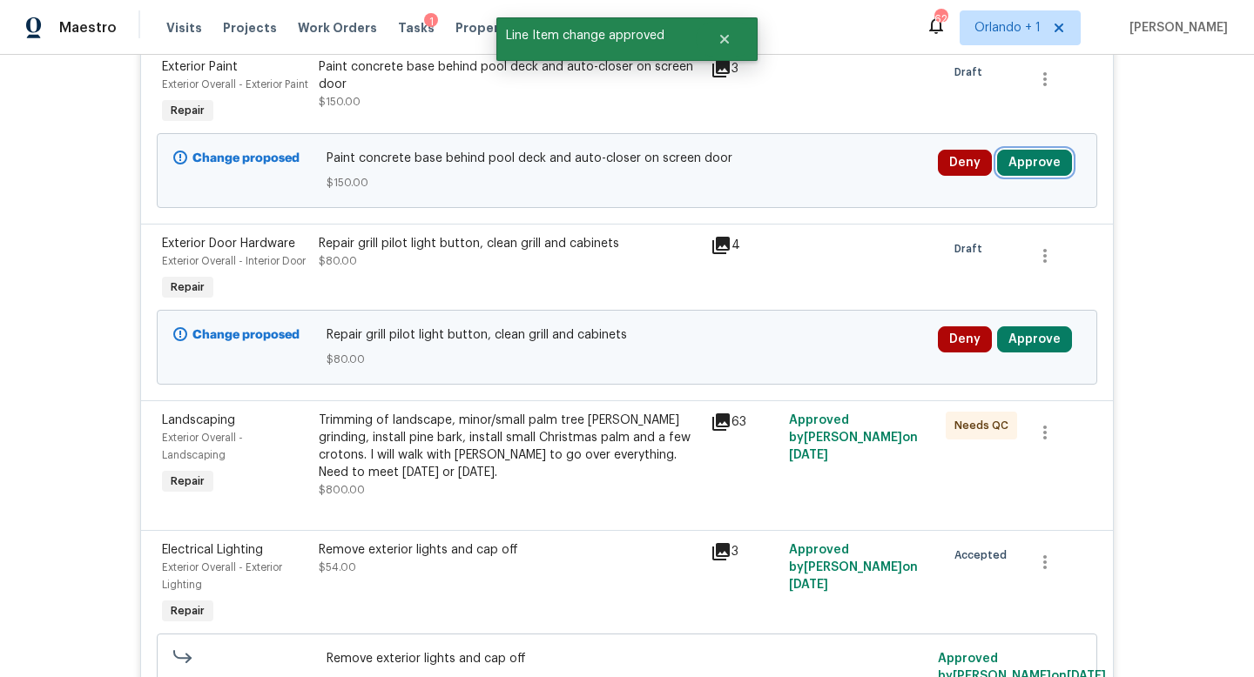
click at [1041, 176] on button "Approve" at bounding box center [1034, 163] width 75 height 26
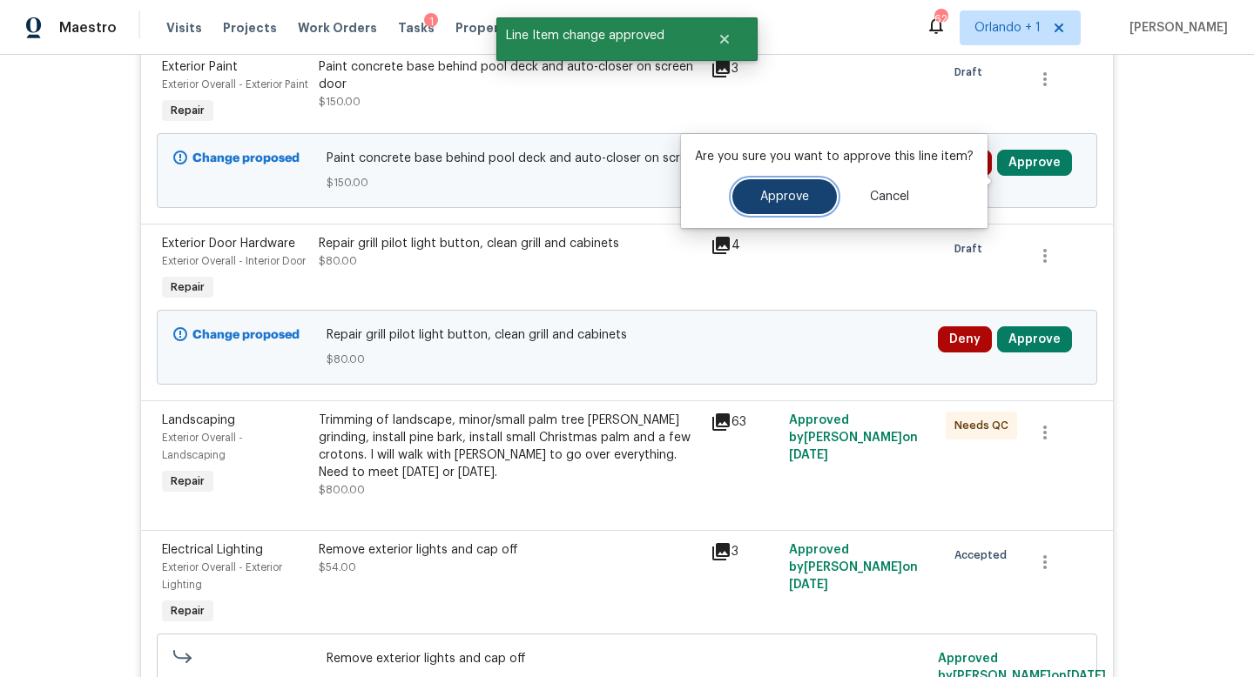
click at [787, 199] on span "Approve" at bounding box center [784, 197] width 49 height 13
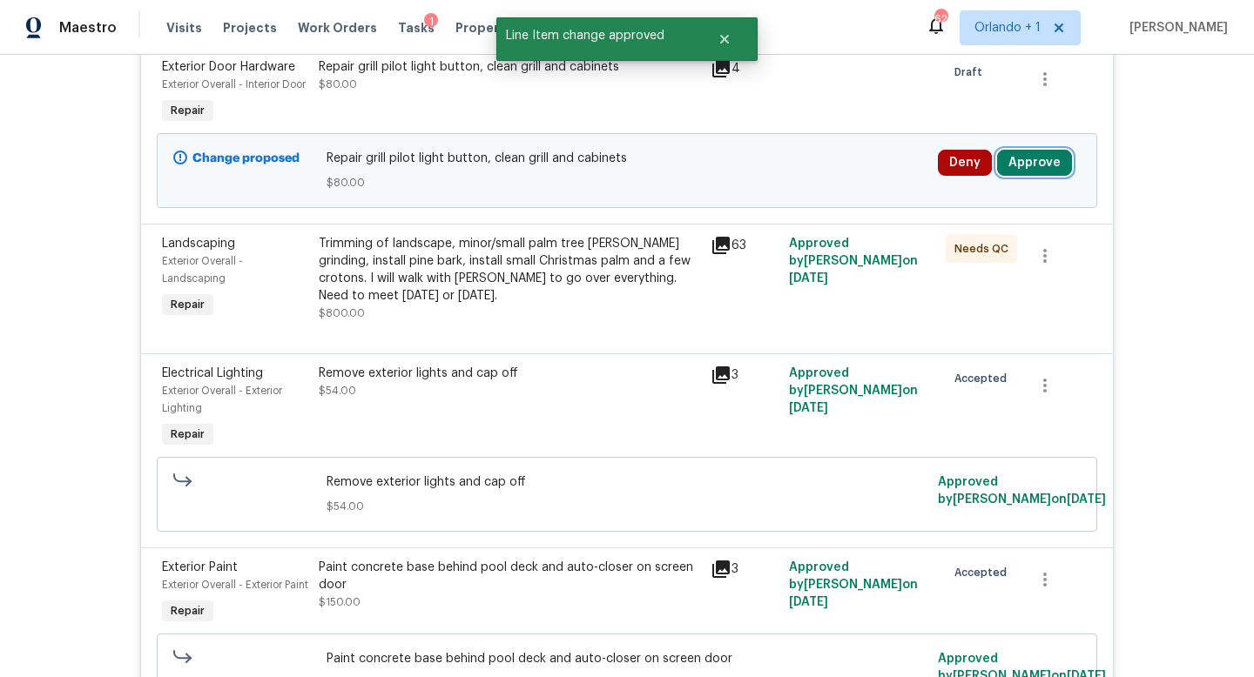
click at [1027, 169] on button "Approve" at bounding box center [1034, 163] width 75 height 26
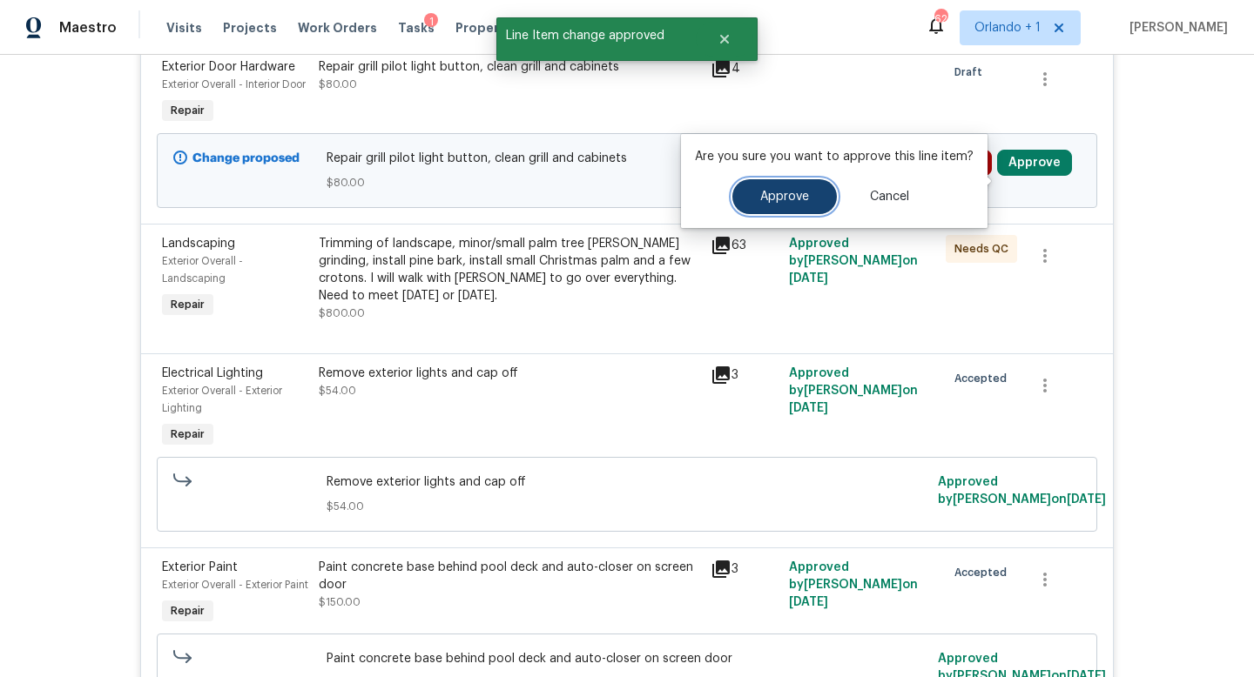
click at [779, 191] on span "Approve" at bounding box center [784, 197] width 49 height 13
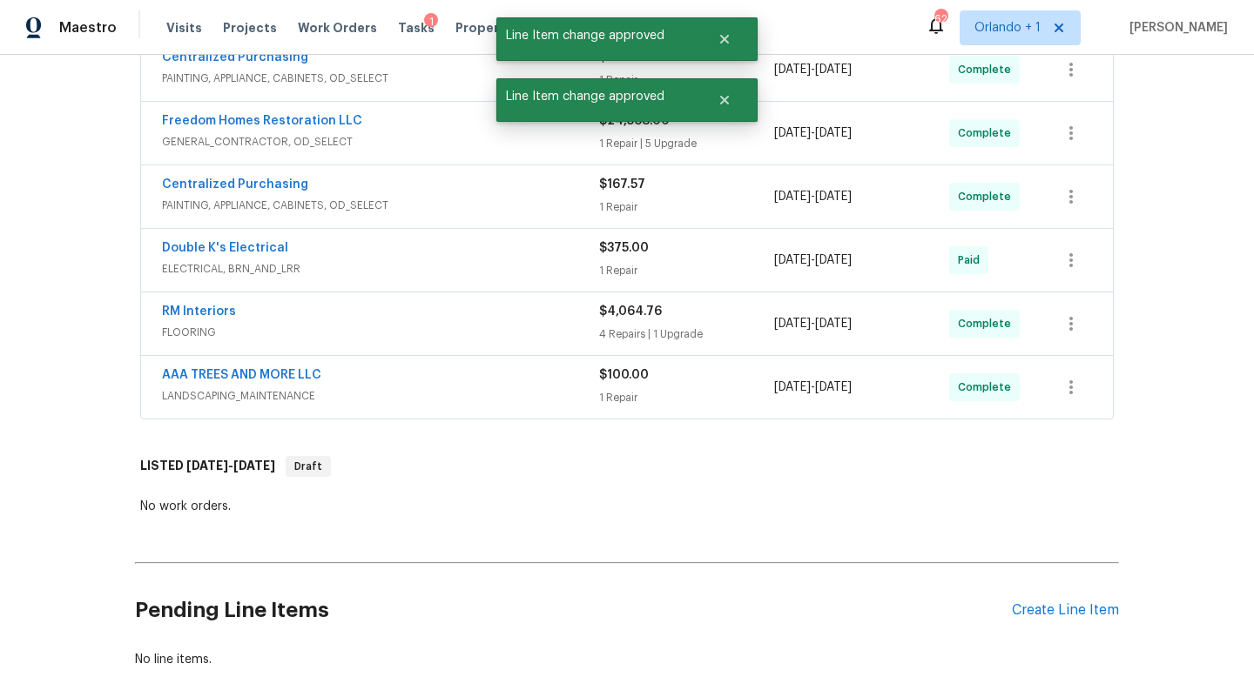
scroll to position [0, 0]
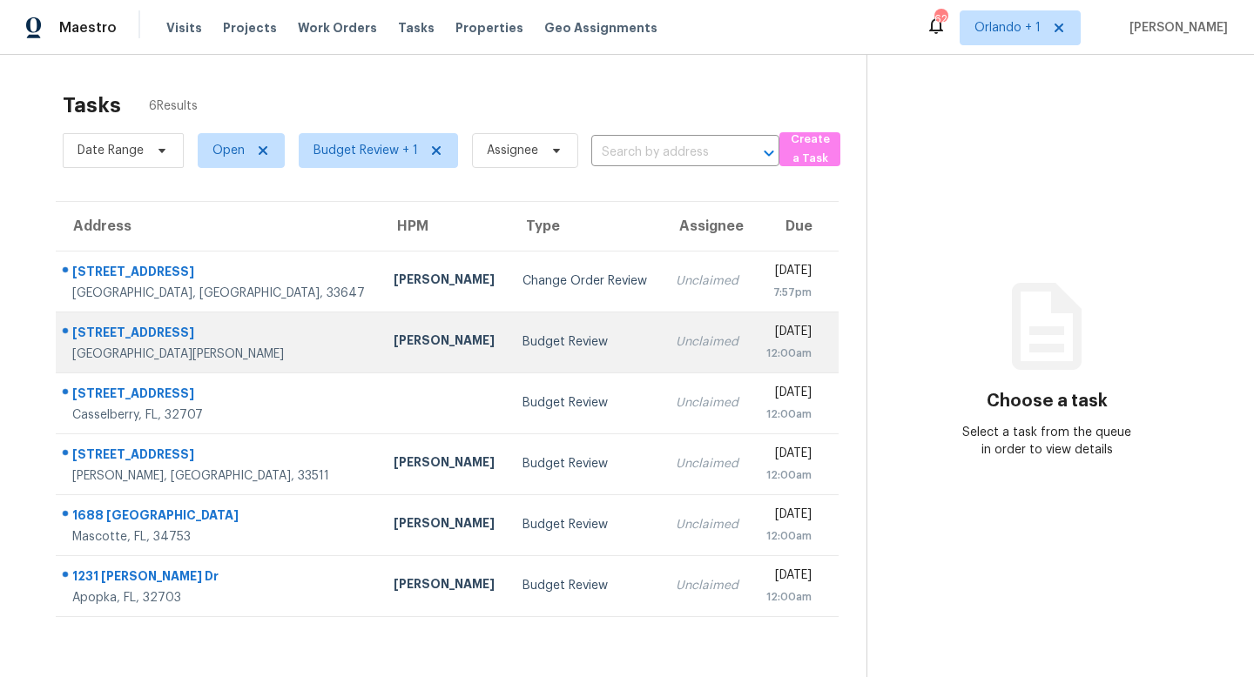
click at [522, 333] on div "Budget Review" at bounding box center [584, 341] width 125 height 17
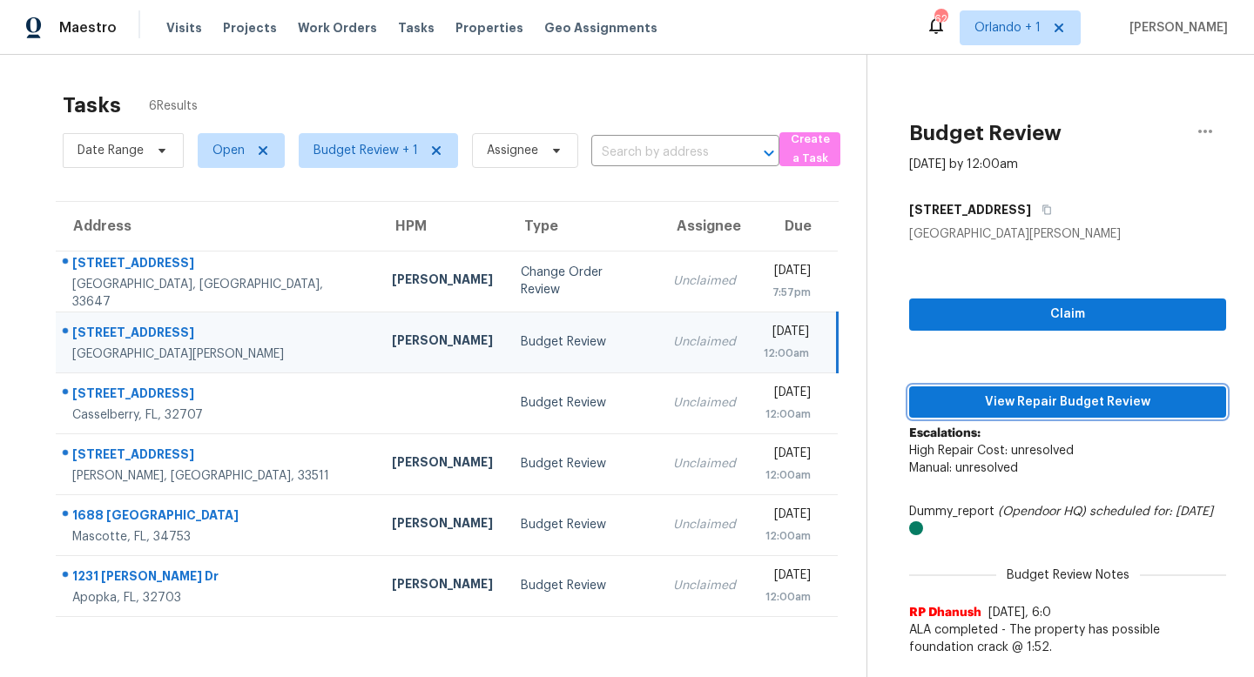
click at [1098, 401] on span "View Repair Budget Review" at bounding box center [1067, 403] width 289 height 22
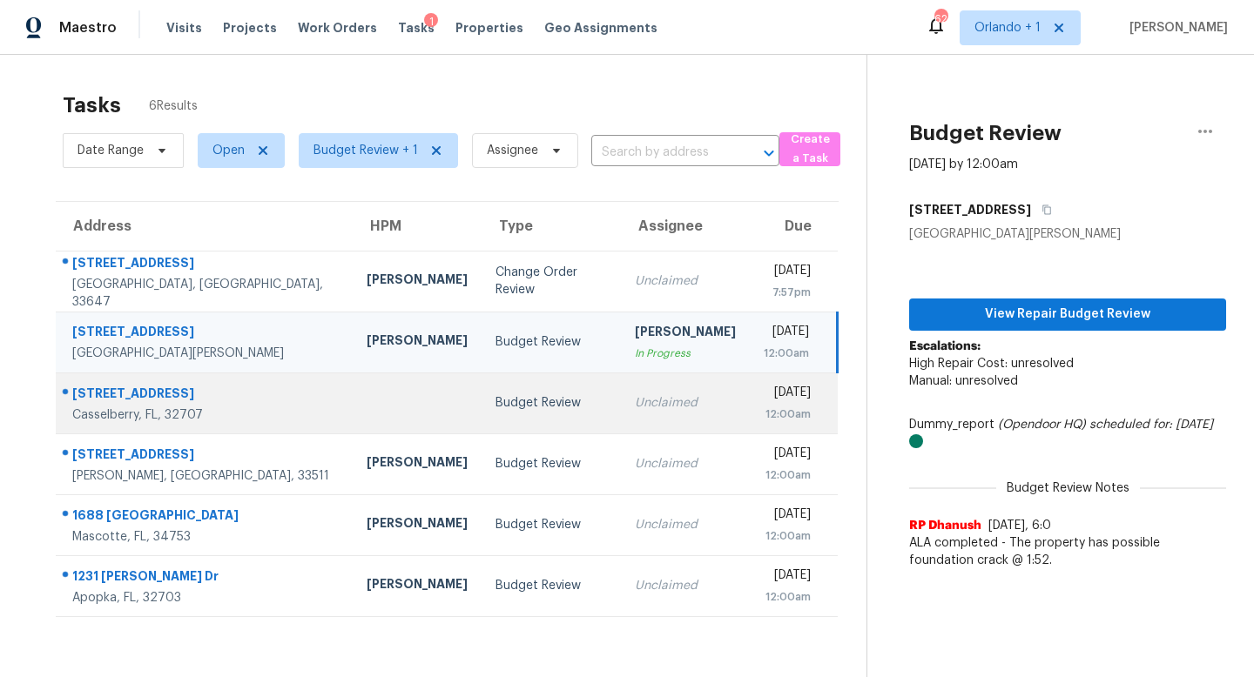
click at [490, 389] on td "Budget Review" at bounding box center [550, 403] width 139 height 61
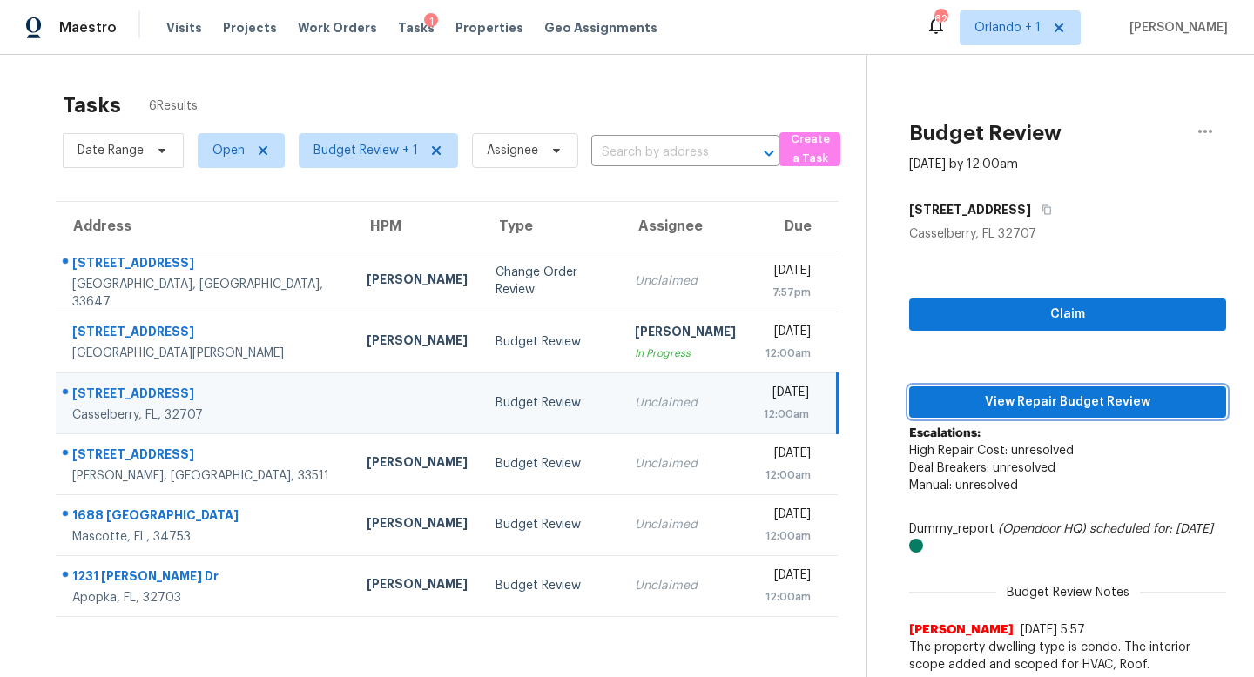
click at [1026, 400] on span "View Repair Budget Review" at bounding box center [1067, 403] width 289 height 22
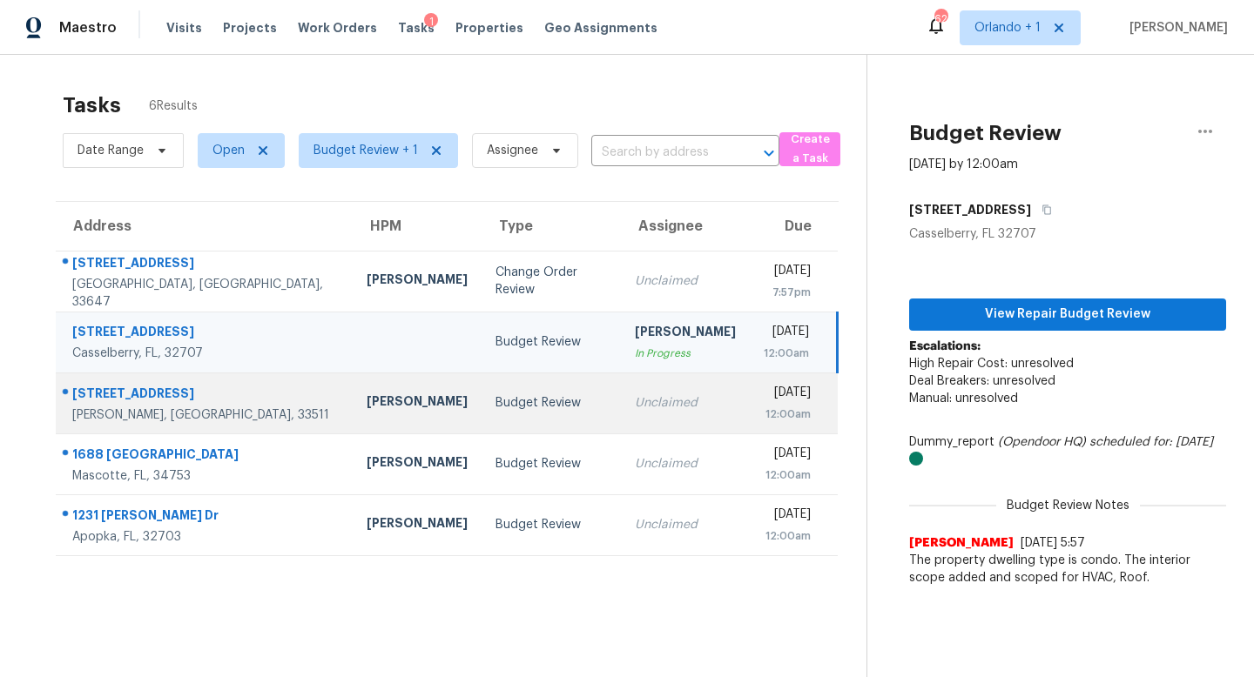
click at [545, 404] on td "Budget Review" at bounding box center [550, 403] width 139 height 61
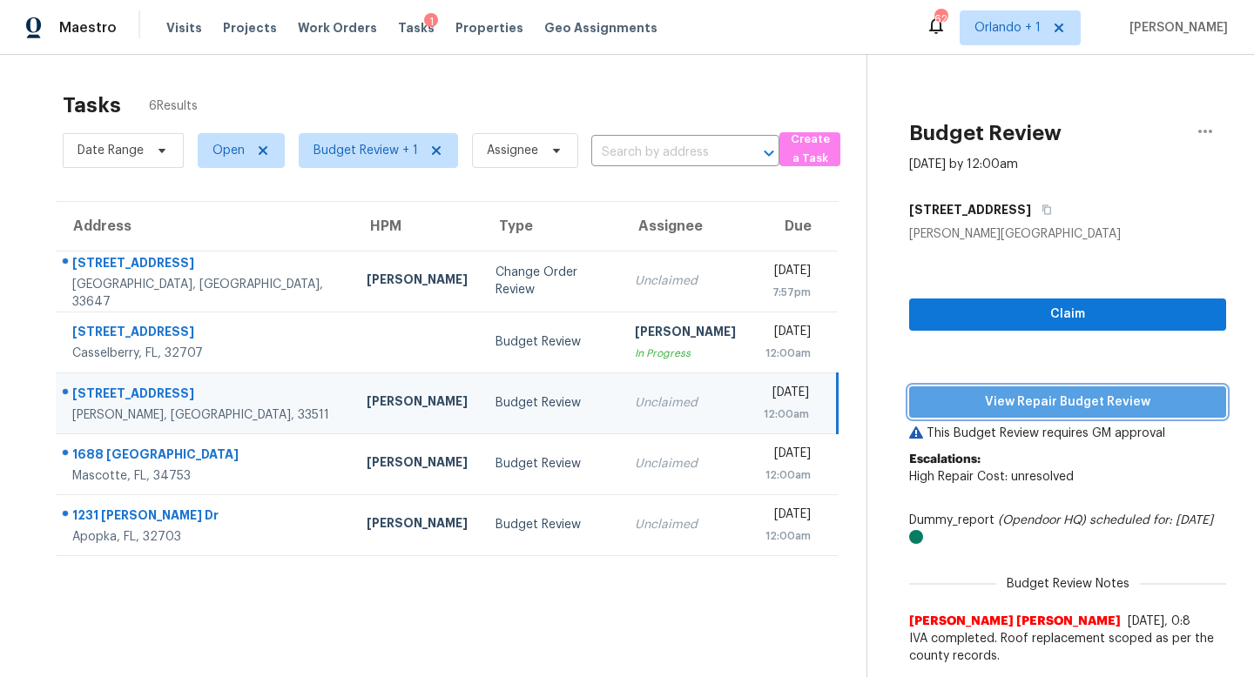
click at [1039, 392] on span "View Repair Budget Review" at bounding box center [1067, 403] width 289 height 22
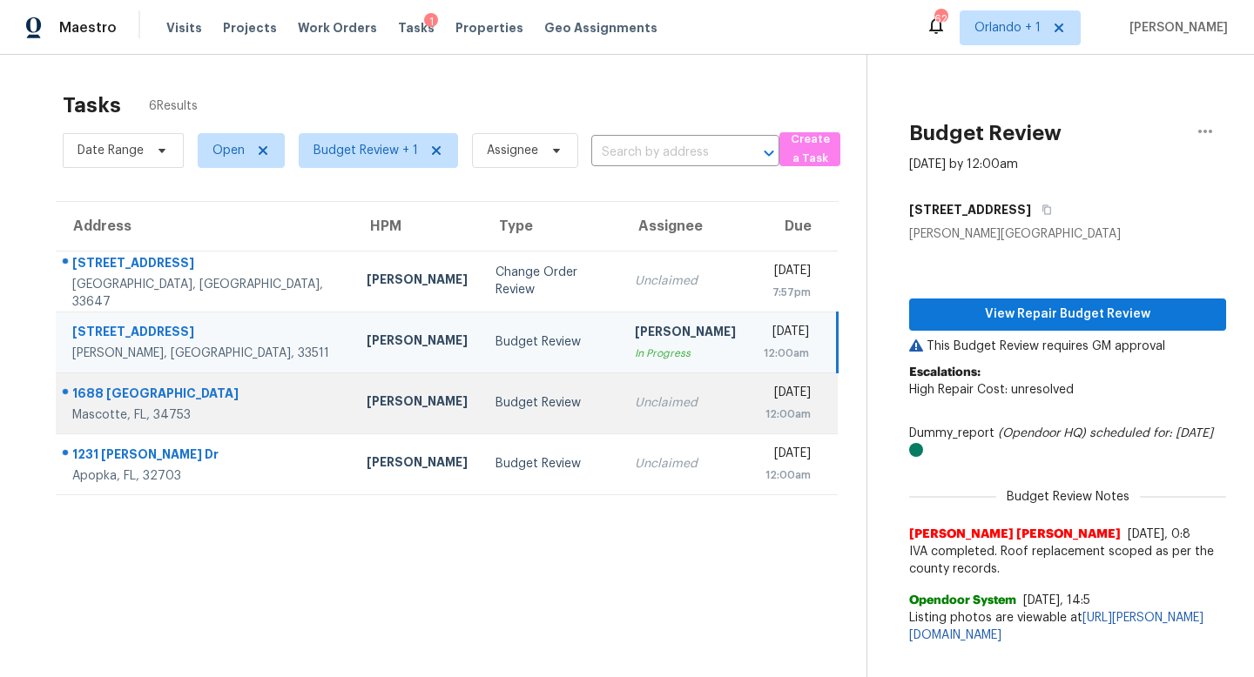
click at [621, 394] on td "Unclaimed" at bounding box center [685, 403] width 129 height 61
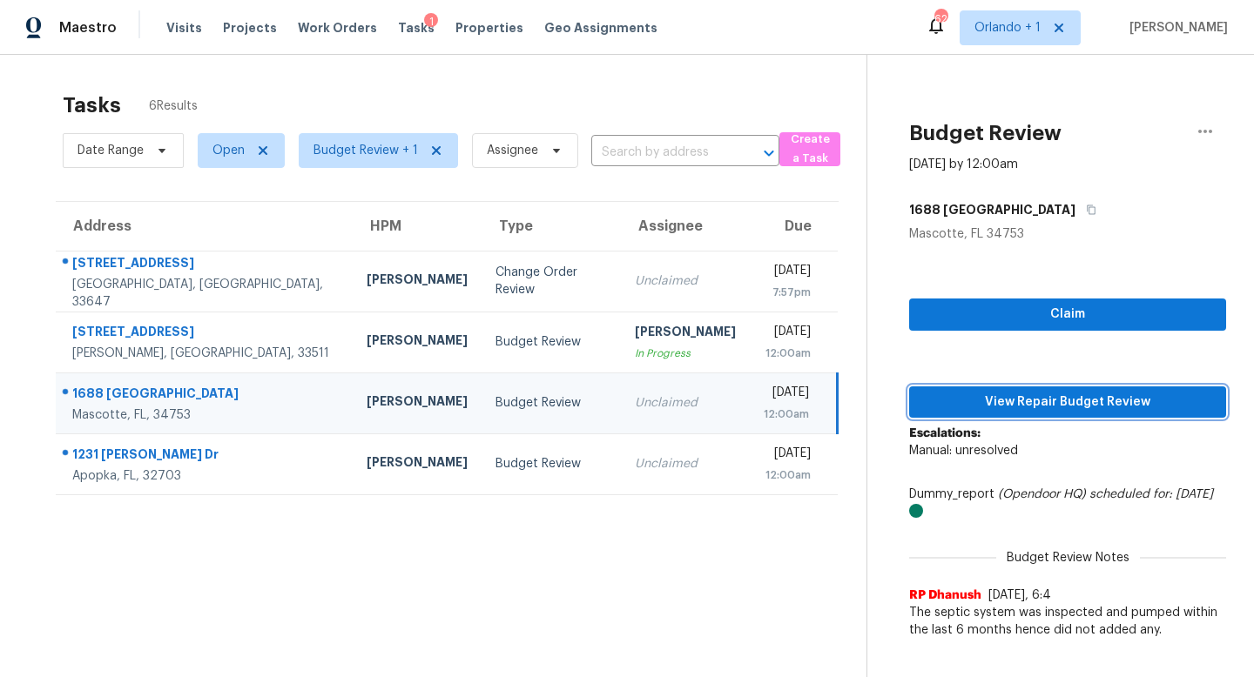
click at [1060, 397] on span "View Repair Budget Review" at bounding box center [1067, 403] width 289 height 22
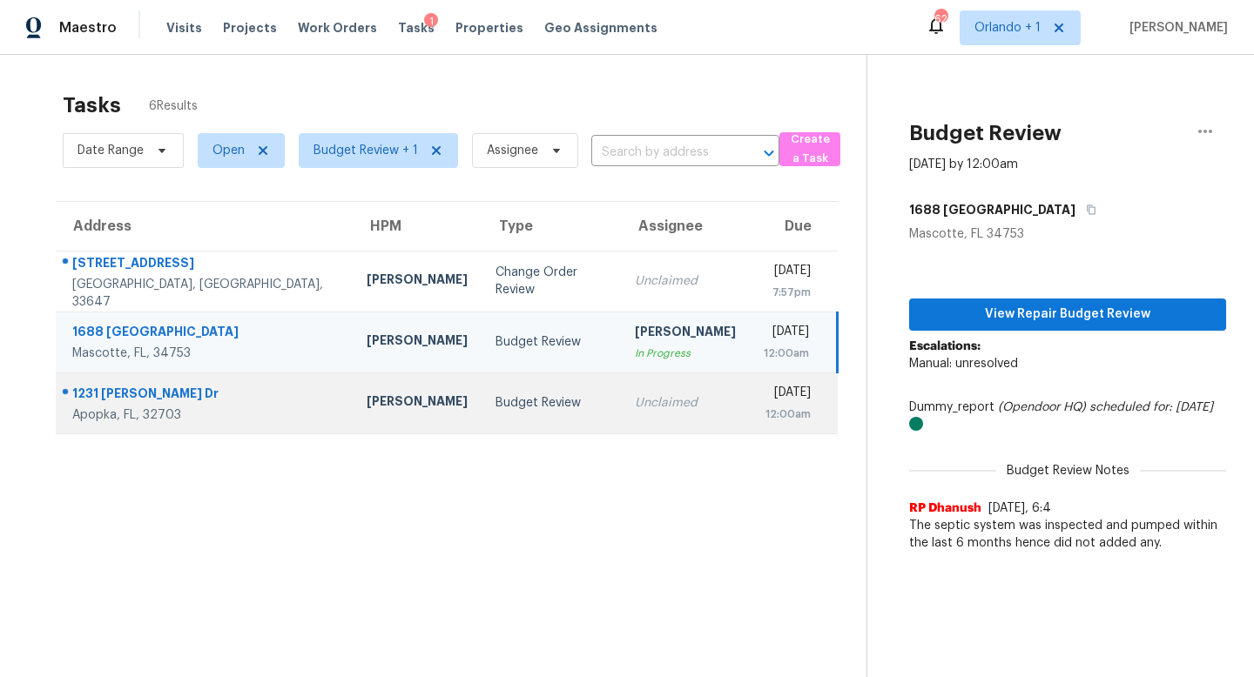
click at [481, 401] on td "Budget Review" at bounding box center [550, 403] width 139 height 61
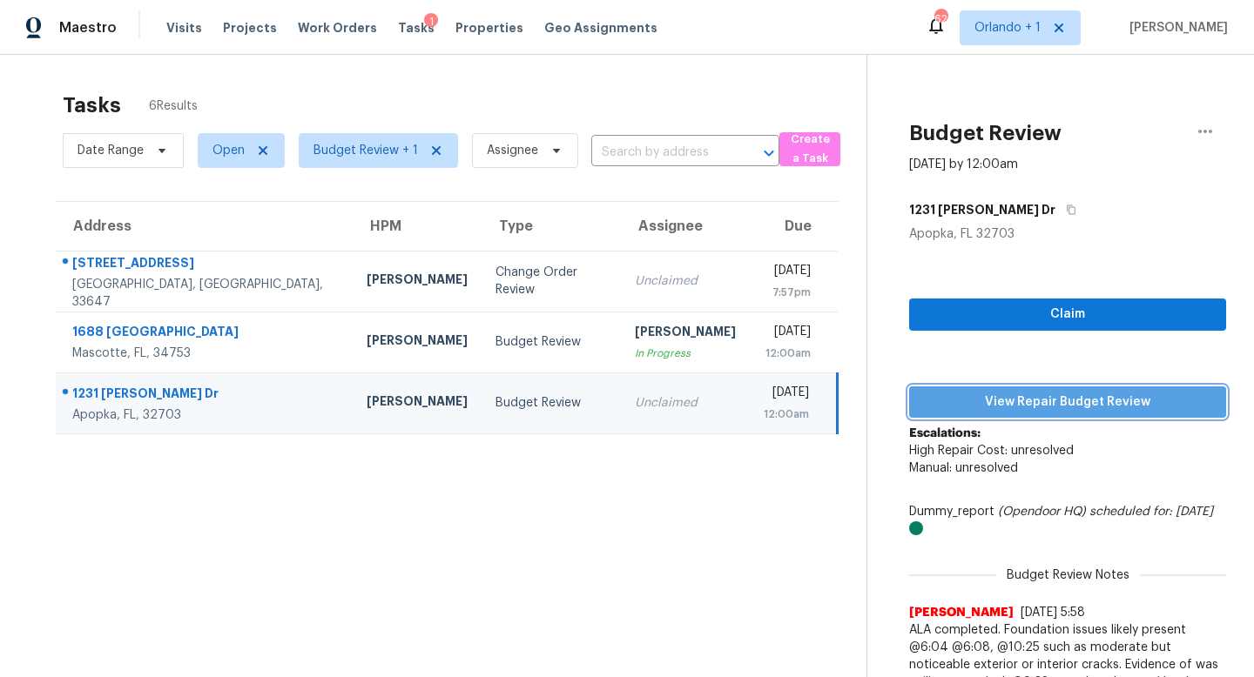
click at [1040, 409] on span "View Repair Budget Review" at bounding box center [1067, 403] width 289 height 22
